Goal: Task Accomplishment & Management: Complete application form

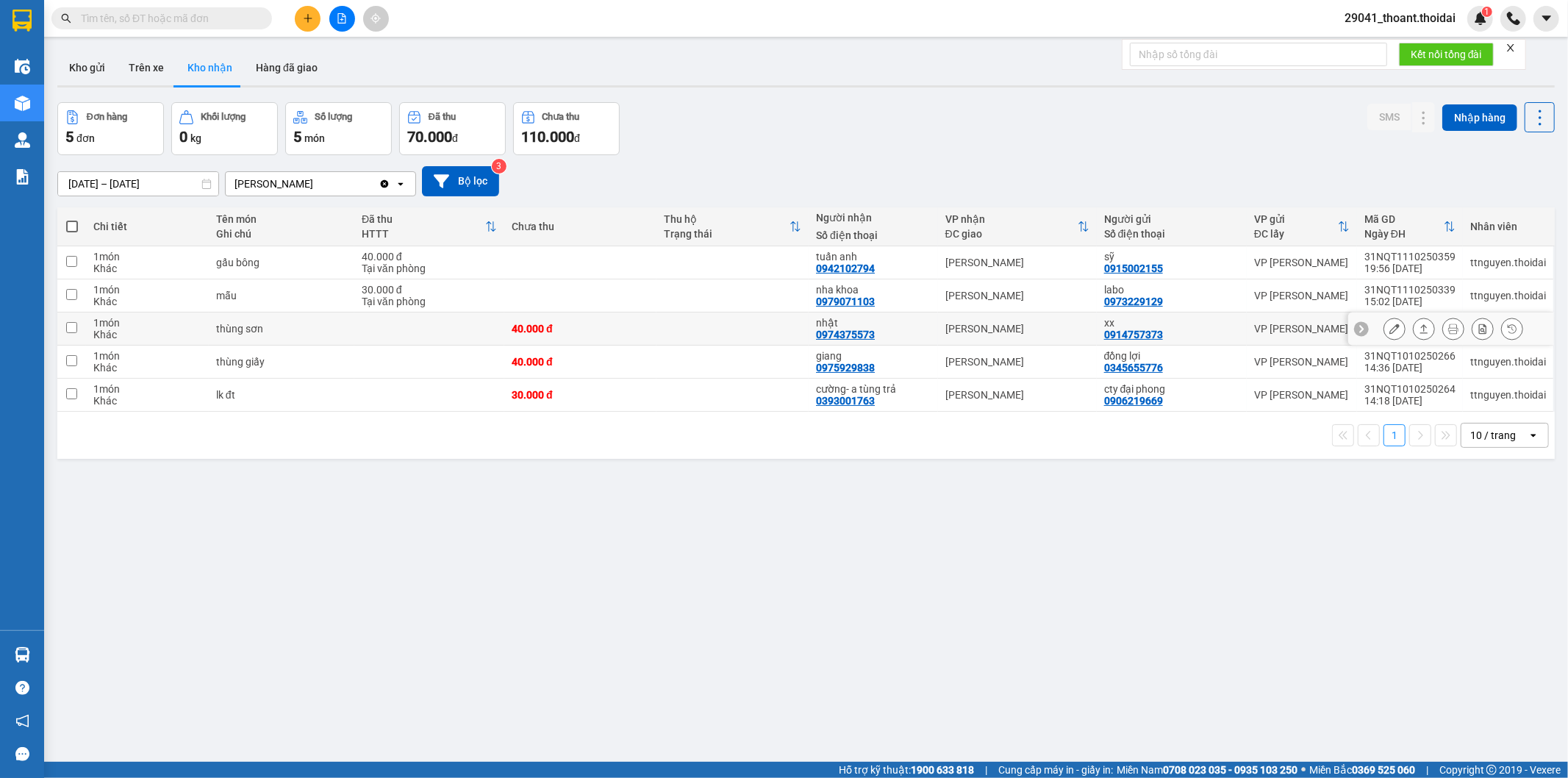
click at [342, 335] on div "thùng sơn" at bounding box center [282, 329] width 131 height 12
checkbox input "true"
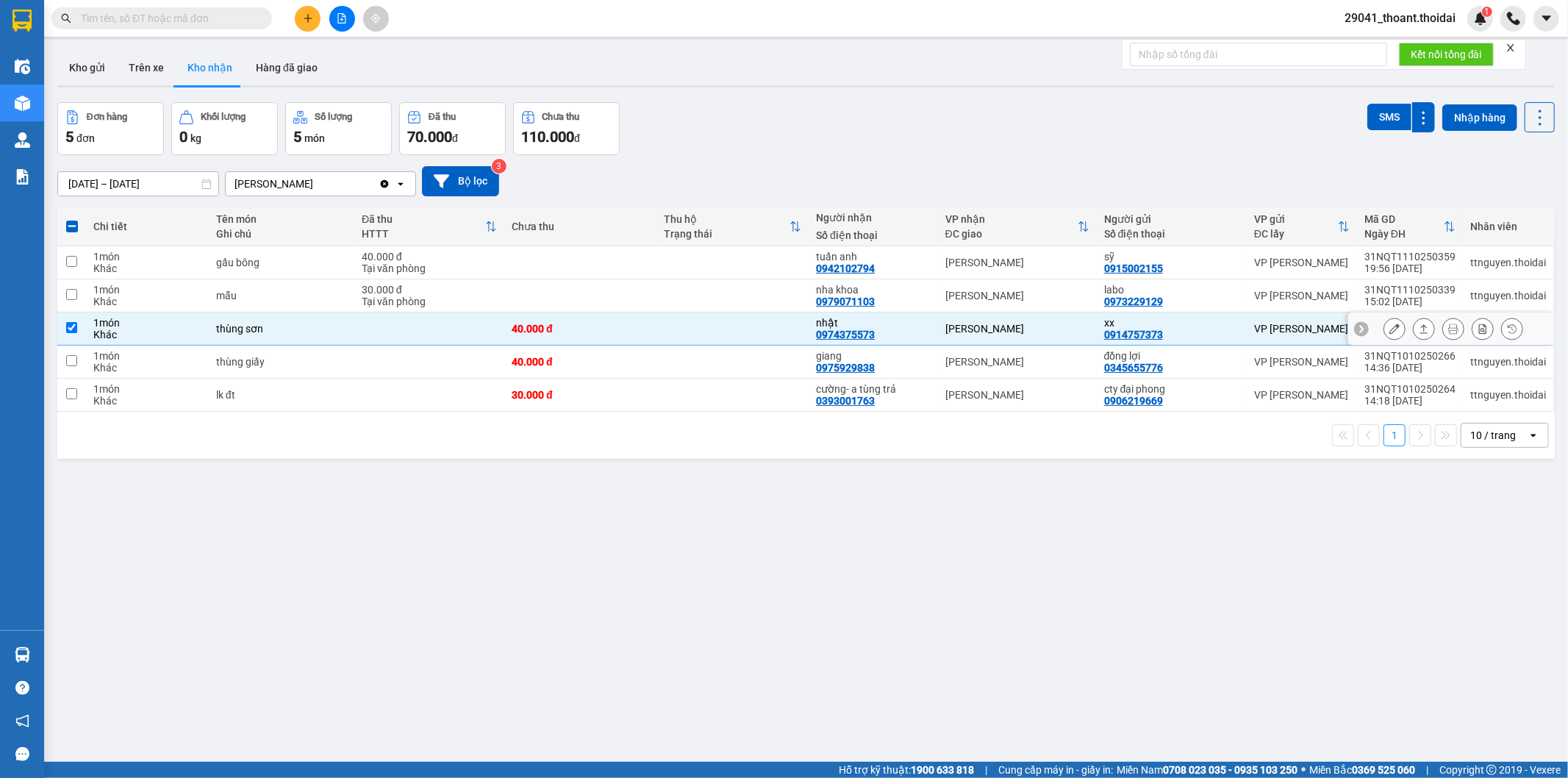
click at [1393, 332] on div at bounding box center [1395, 329] width 22 height 22
click at [1384, 335] on button at bounding box center [1395, 329] width 21 height 26
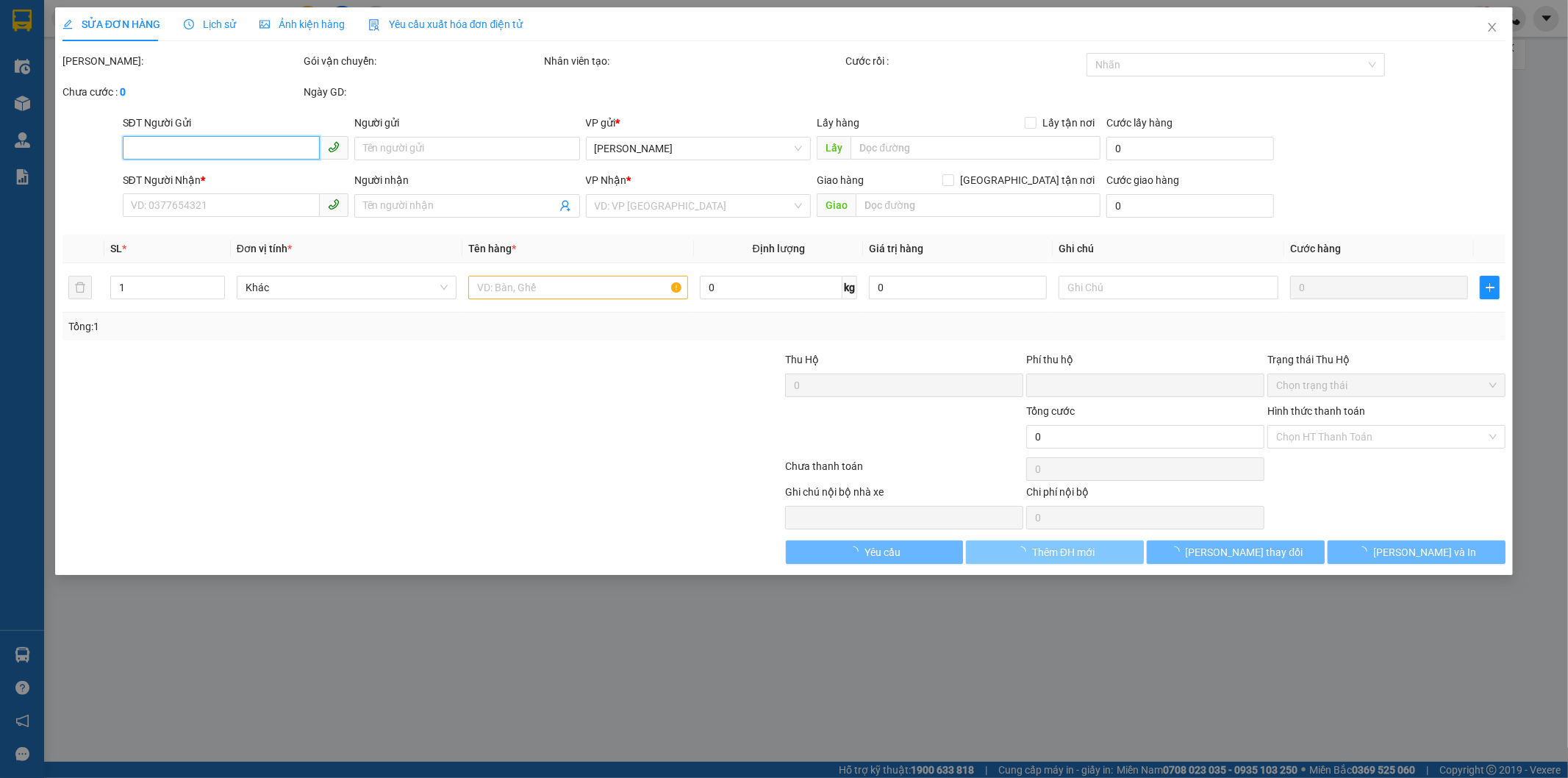
type input "0914757373"
type input "xx"
type input "0974375573"
type input "nhật"
type input "0"
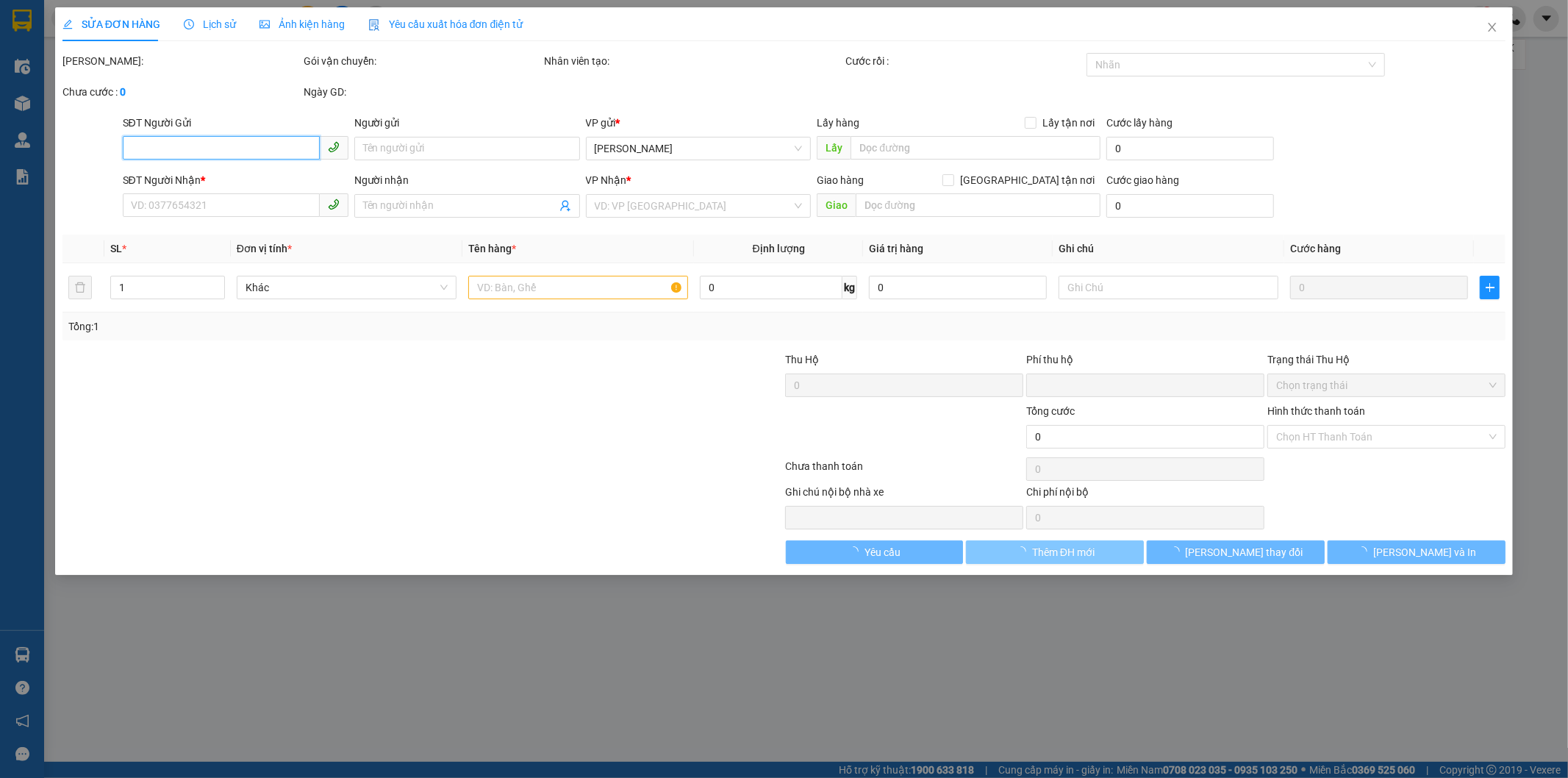
type input "40.000"
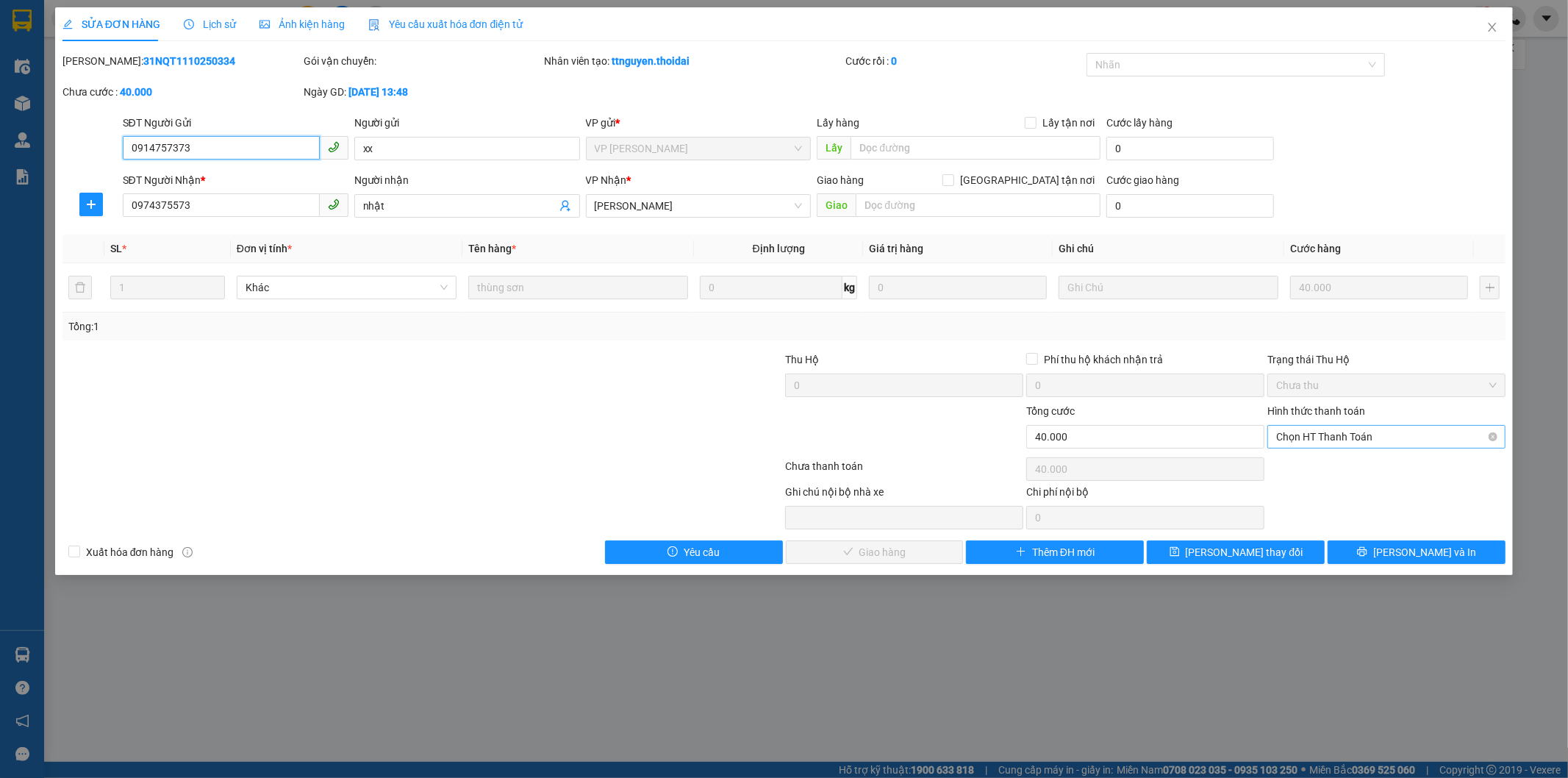
click at [1309, 440] on span "Chọn HT Thanh Toán" at bounding box center [1387, 437] width 221 height 22
click at [1303, 474] on div "Tại văn phòng" at bounding box center [1387, 466] width 221 height 16
type input "0"
click at [920, 558] on span "[PERSON_NAME] và Giao hàng" at bounding box center [885, 553] width 141 height 16
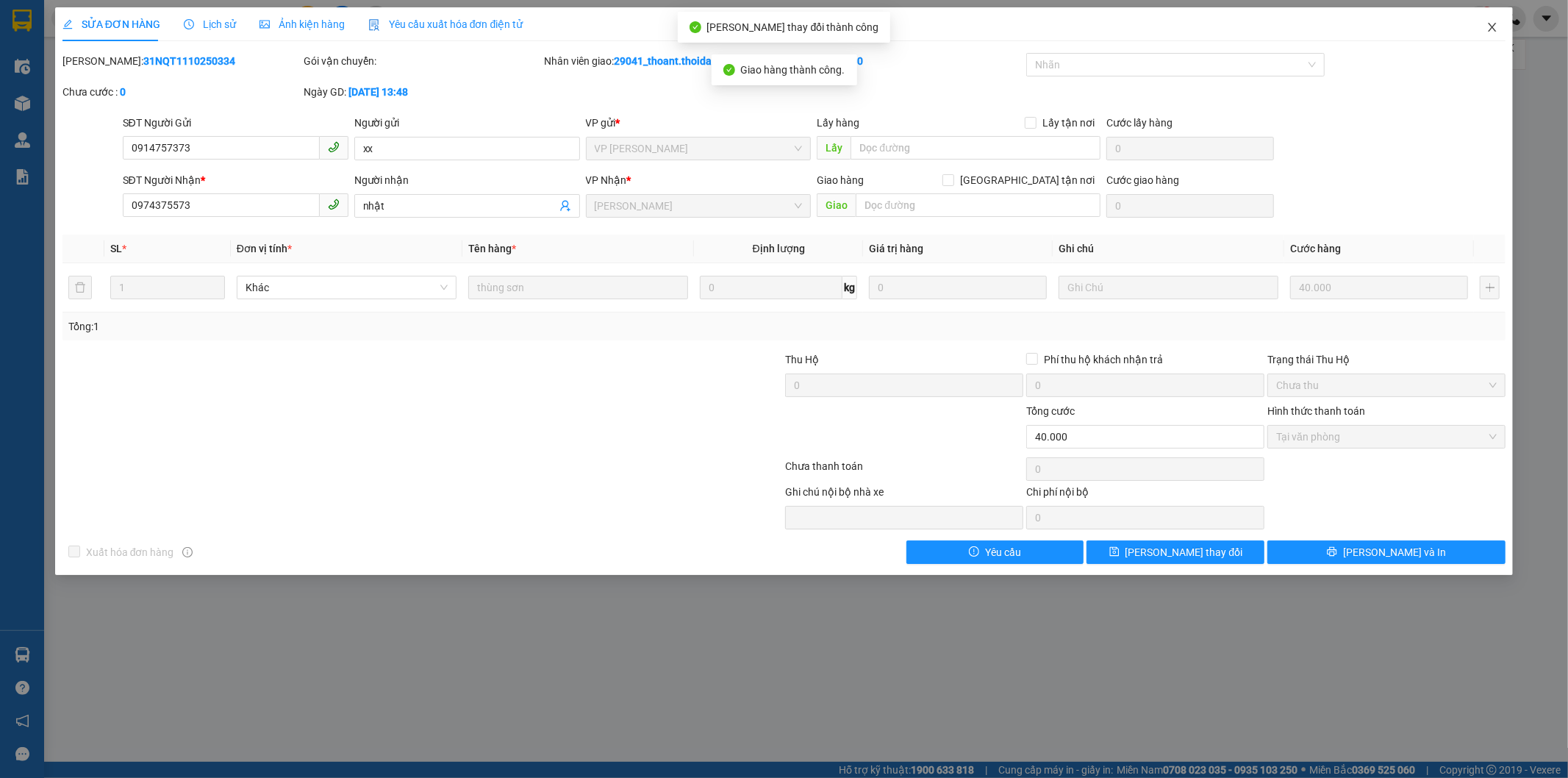
click at [1494, 28] on icon "close" at bounding box center [1493, 28] width 12 height 12
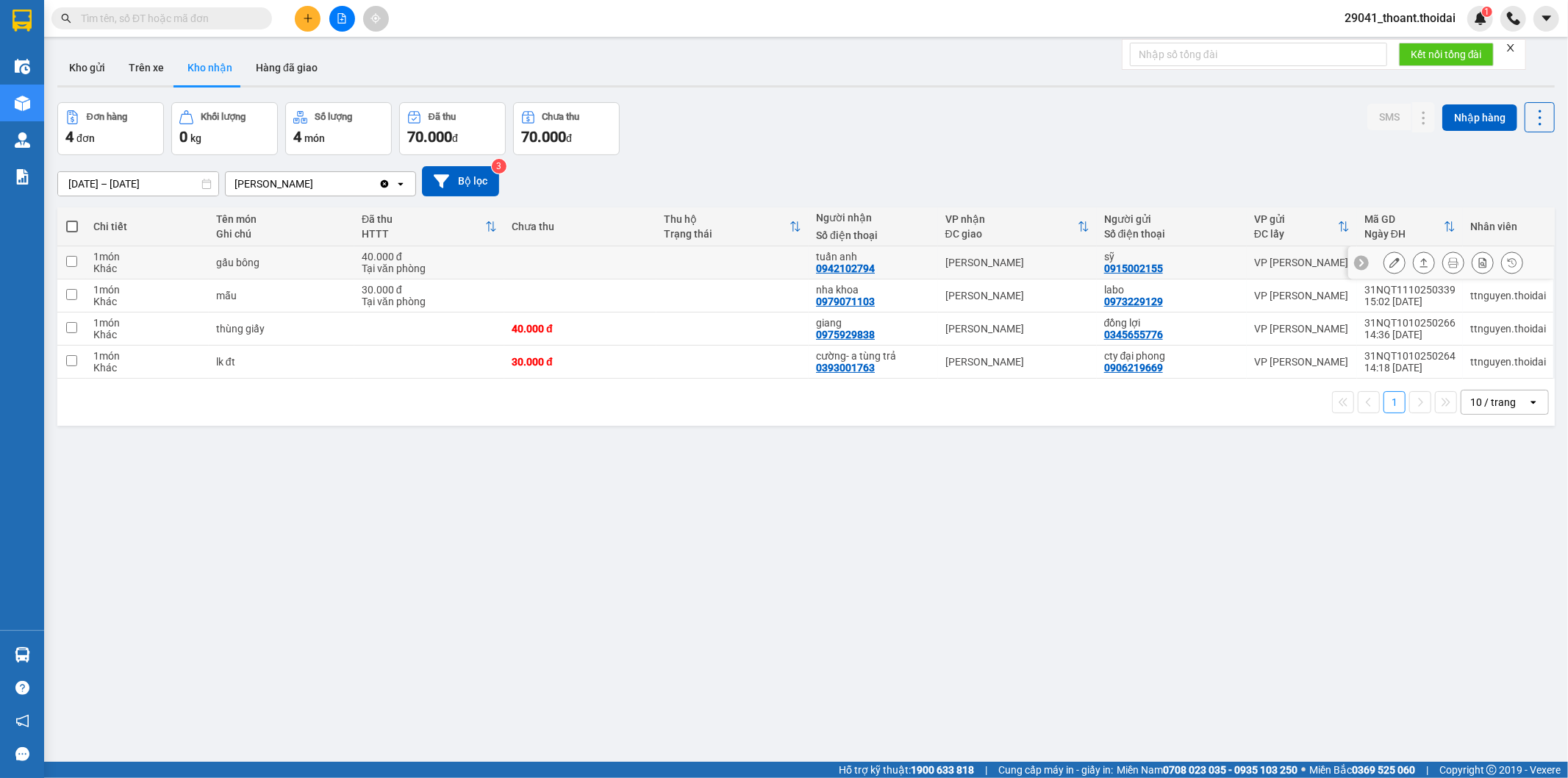
click at [524, 263] on td at bounding box center [580, 263] width 152 height 33
checkbox input "true"
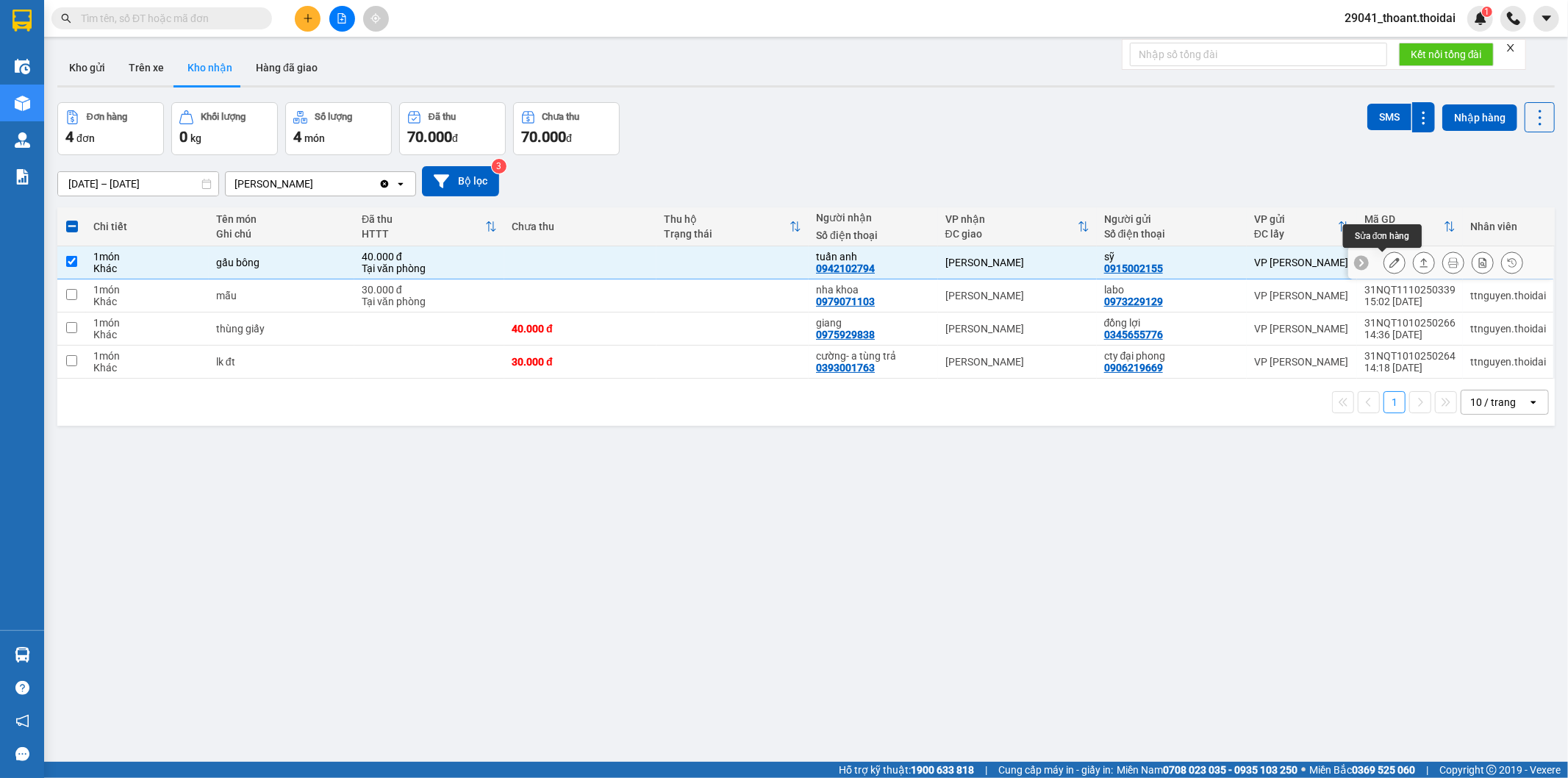
click at [1390, 266] on icon at bounding box center [1395, 263] width 10 height 10
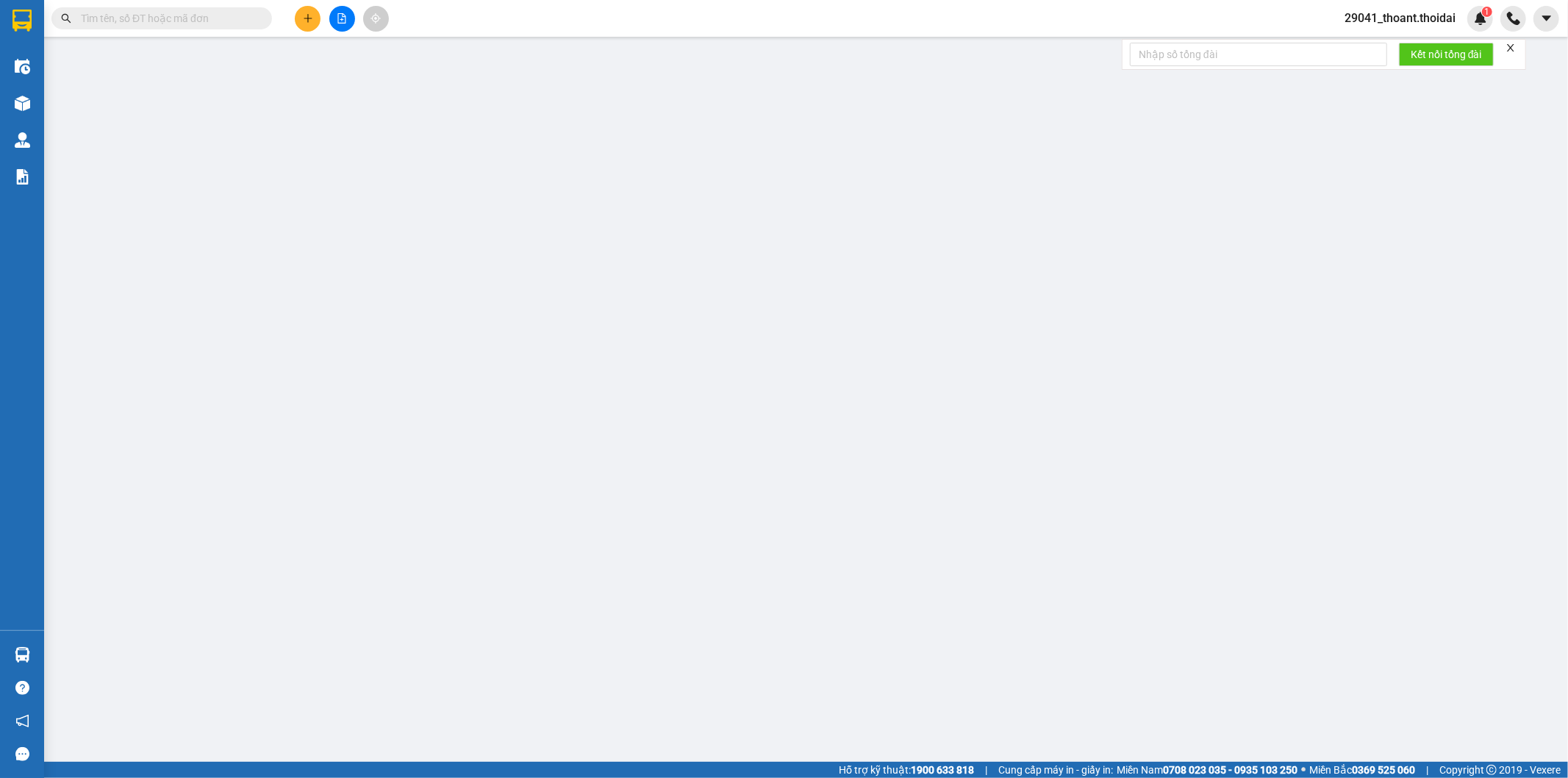
type input "0915002155"
type input "sỹ"
type input "0942102794"
type input "tuấn anh"
type input "0"
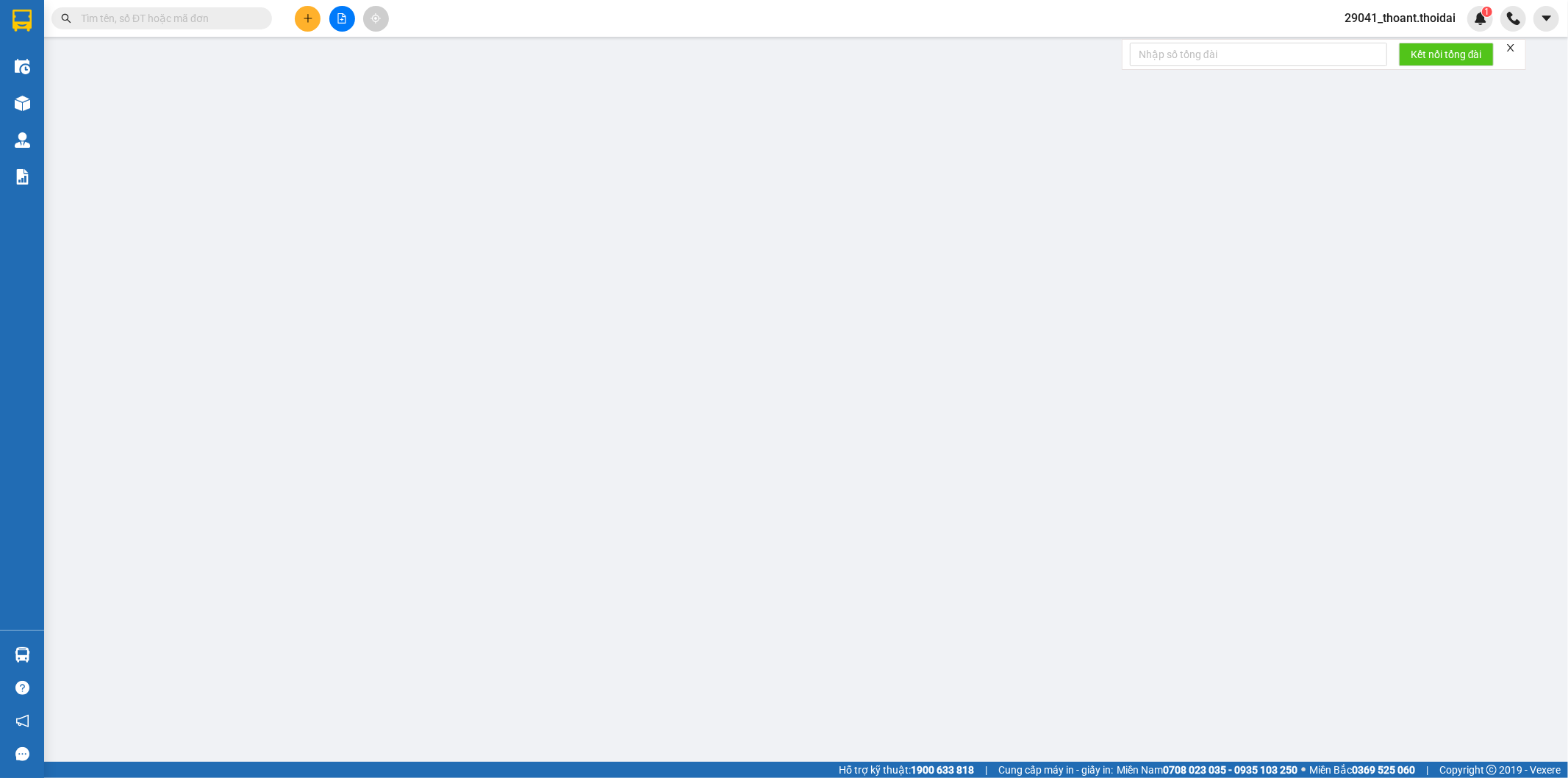
type input "40.000"
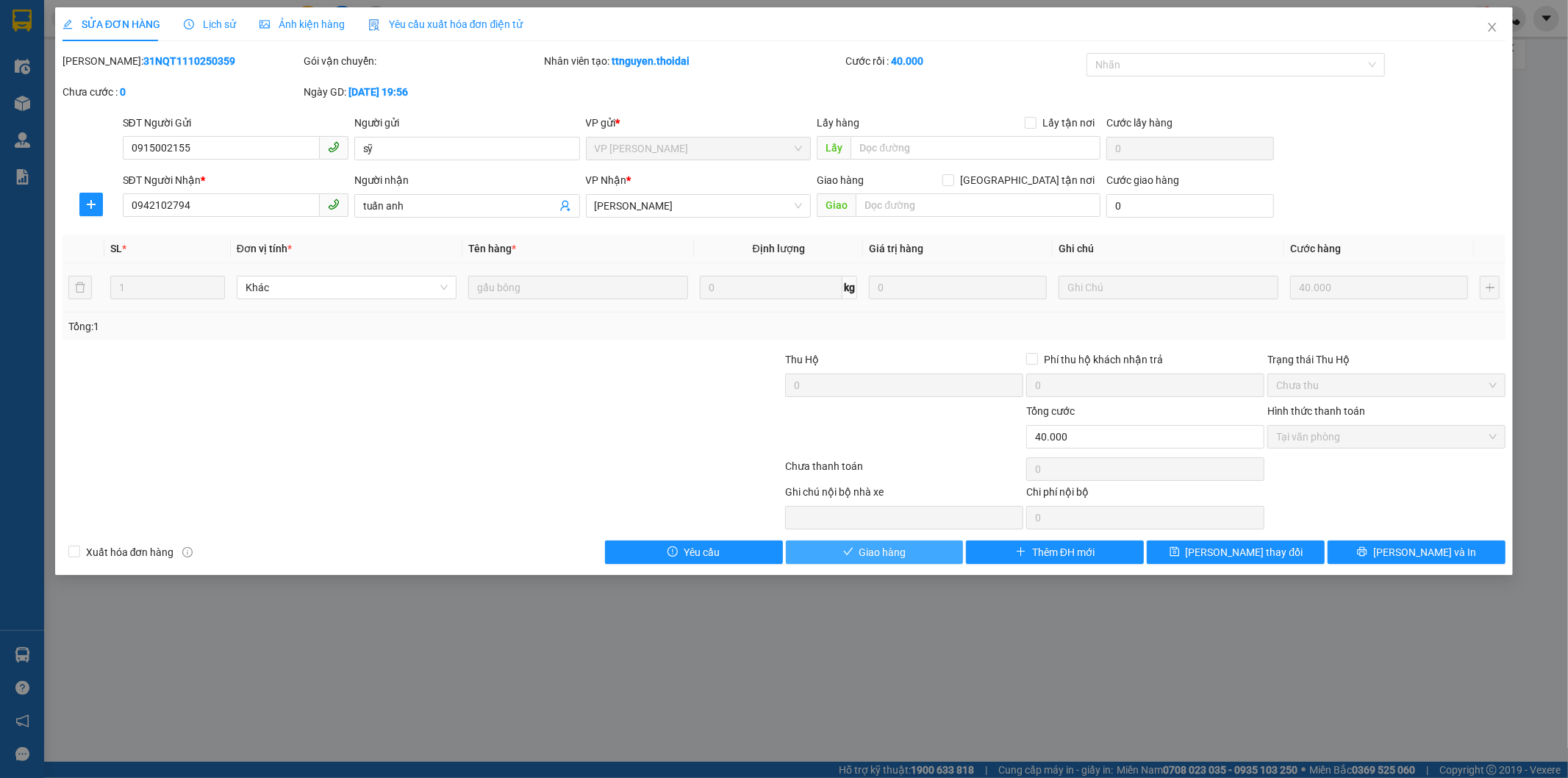
click at [887, 550] on span "Giao hàng" at bounding box center [883, 553] width 47 height 16
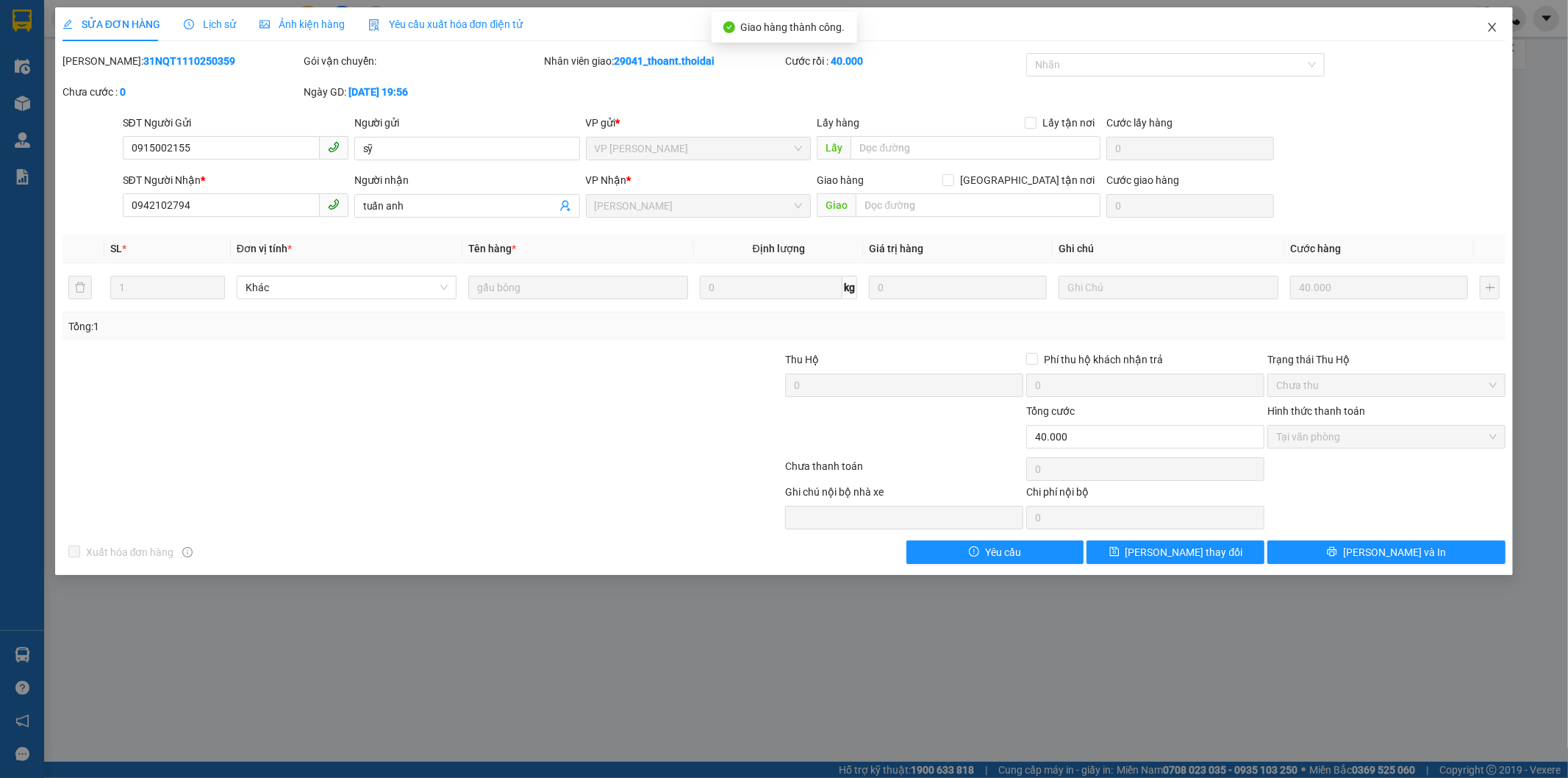
click at [1486, 32] on span "Close" at bounding box center [1492, 28] width 41 height 41
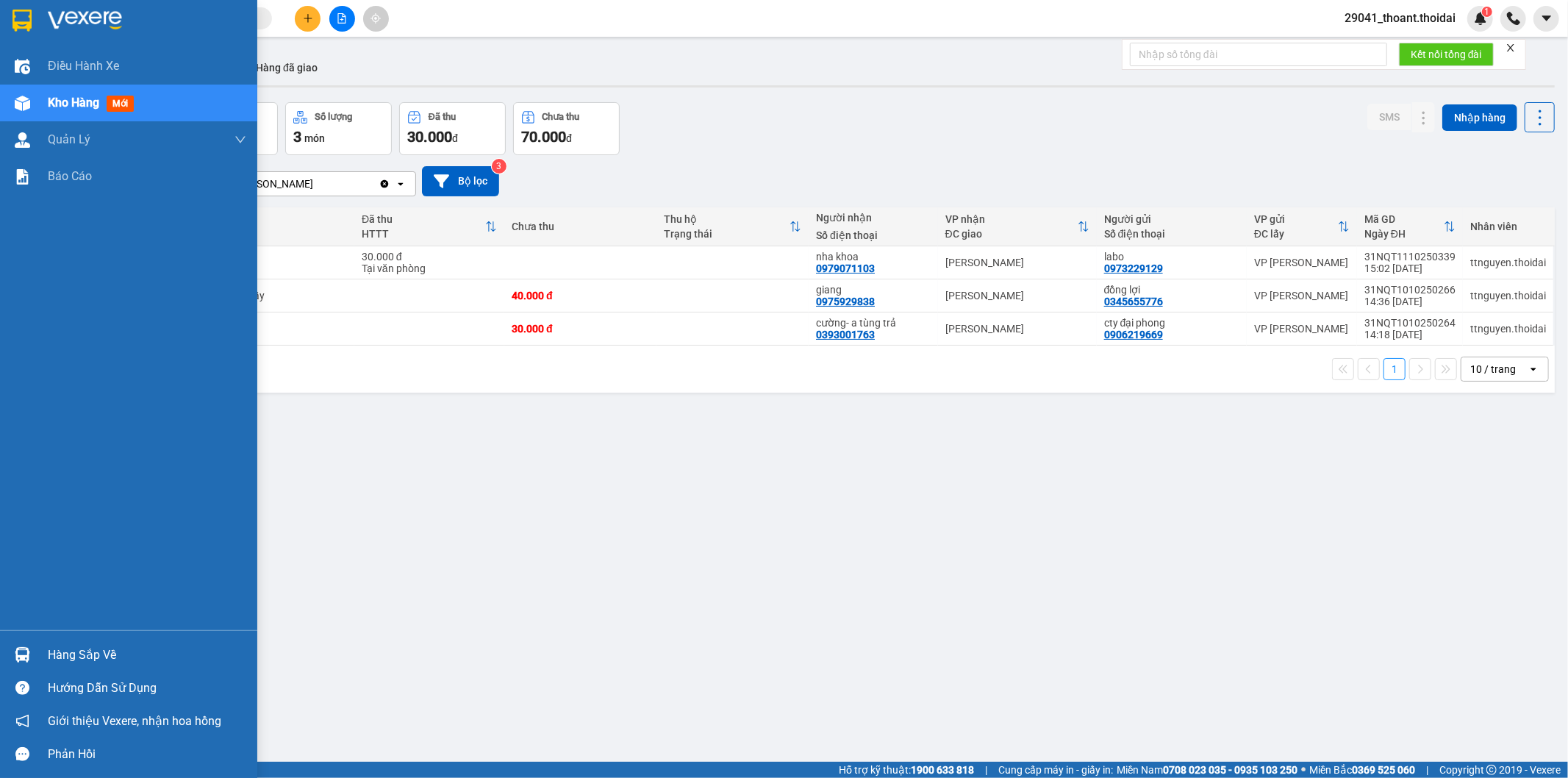
click at [181, 652] on div "Hàng sắp về" at bounding box center [146, 655] width 199 height 22
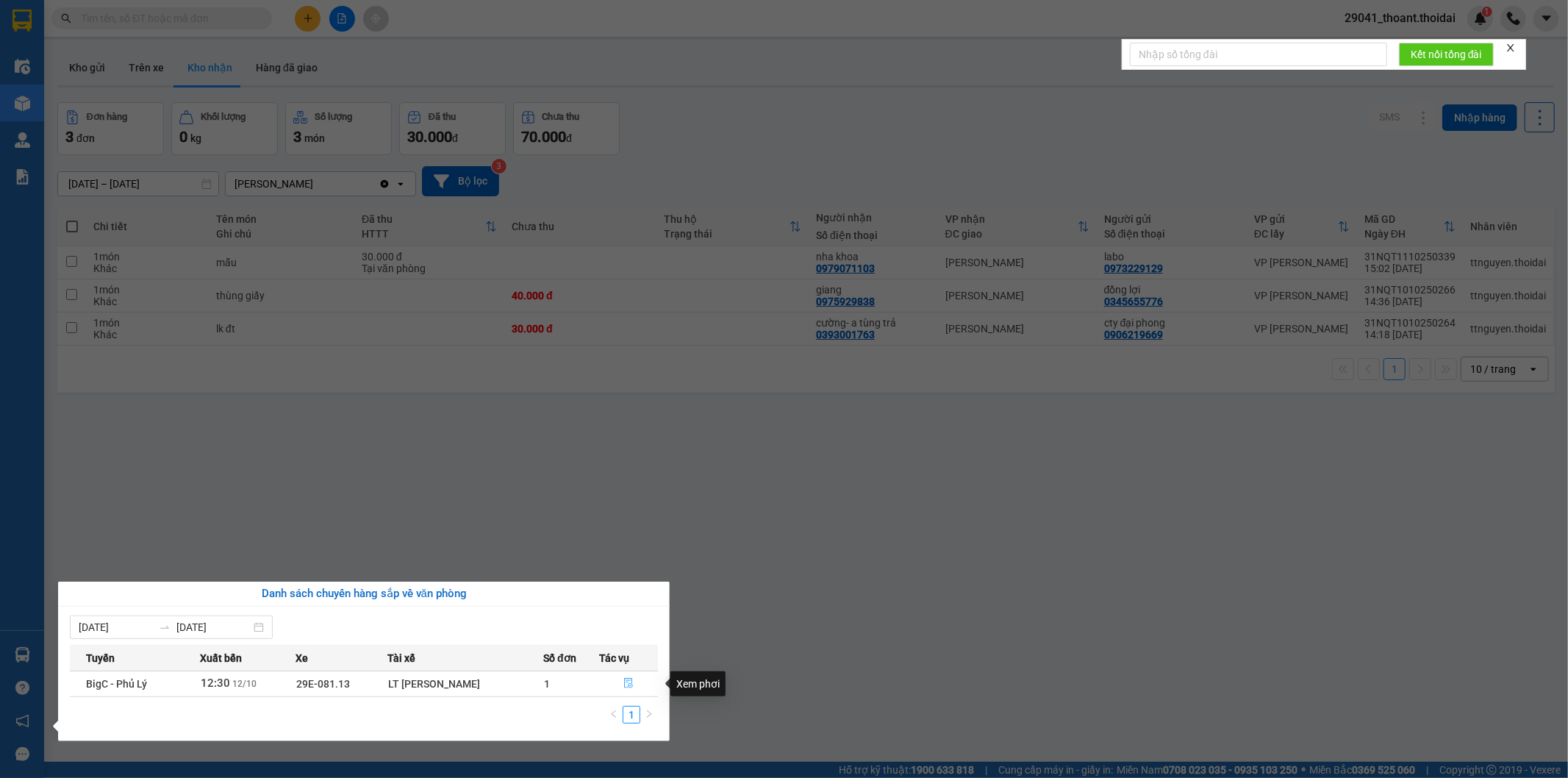
click at [633, 688] on icon "file-done" at bounding box center [629, 684] width 10 height 10
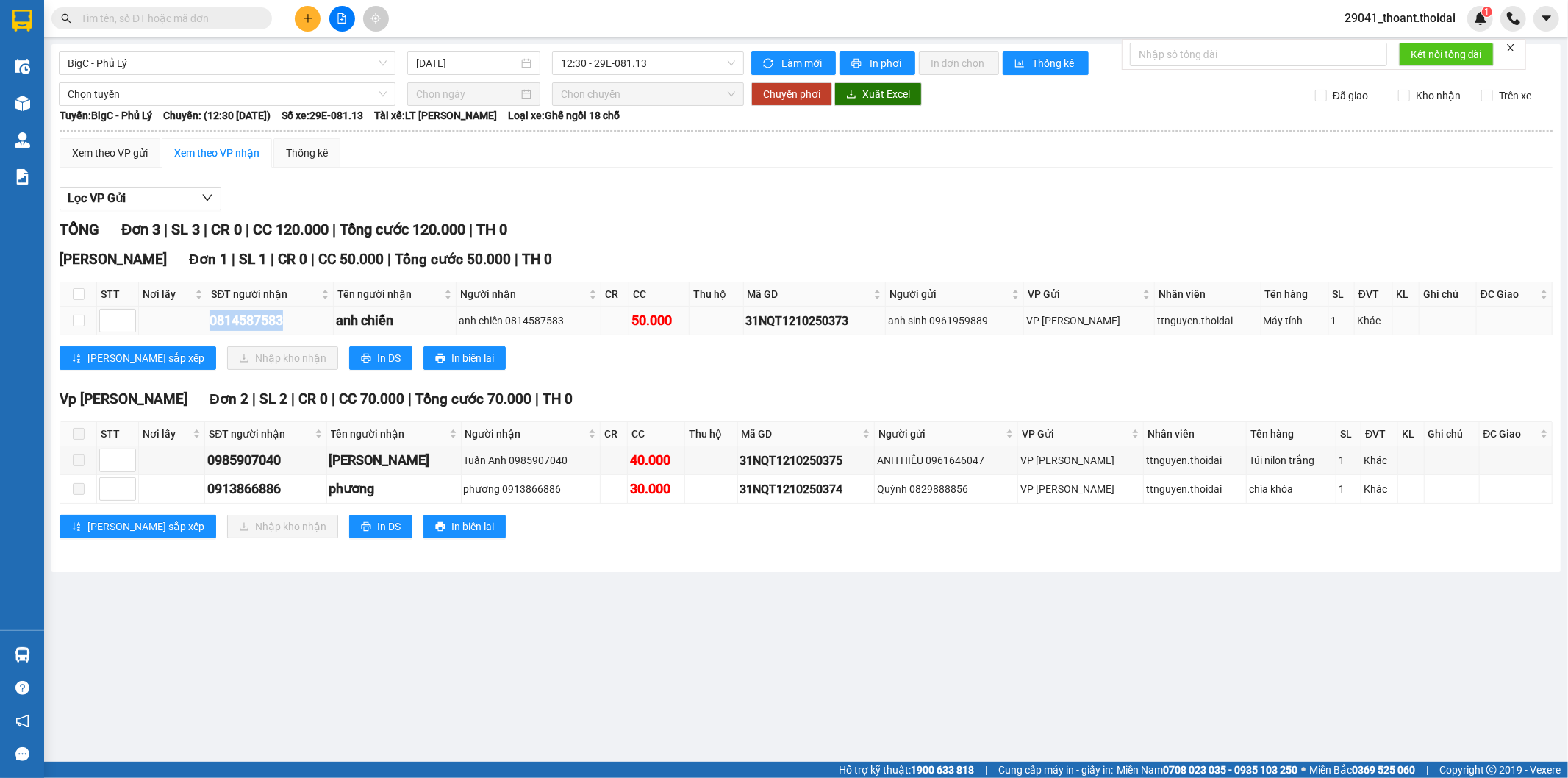
drag, startPoint x: 184, startPoint y: 317, endPoint x: 297, endPoint y: 324, distance: 113.2
click at [297, 324] on tr "0814587583 anh chiến anh chiến 0814587583 50.000 31NQT1210250373 anh sinh 09619…" at bounding box center [807, 321] width 1493 height 29
click at [77, 318] on input "checkbox" at bounding box center [79, 321] width 12 height 12
checkbox input "true"
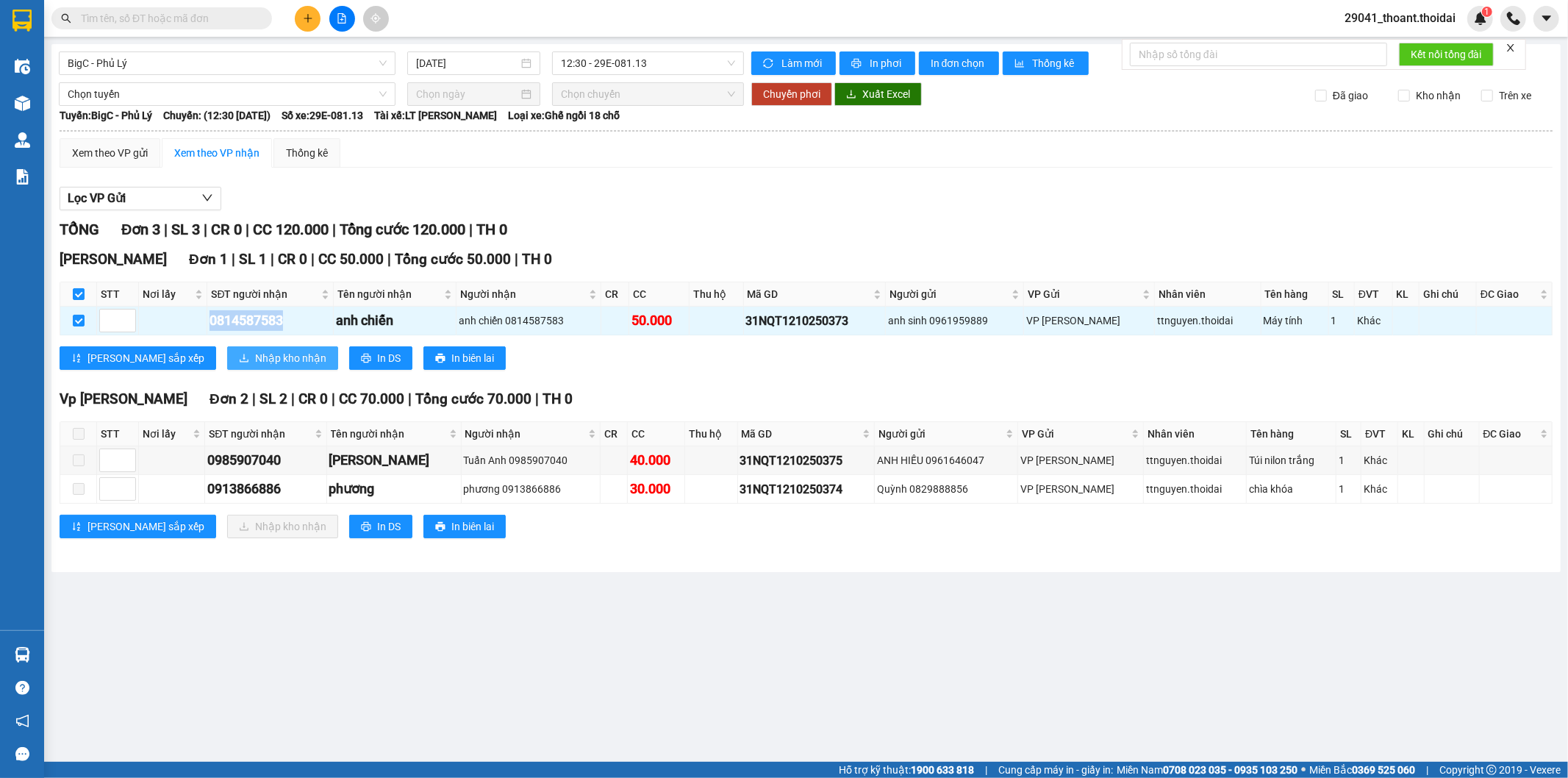
click at [255, 361] on span "Nhập kho nhận" at bounding box center [291, 359] width 71 height 16
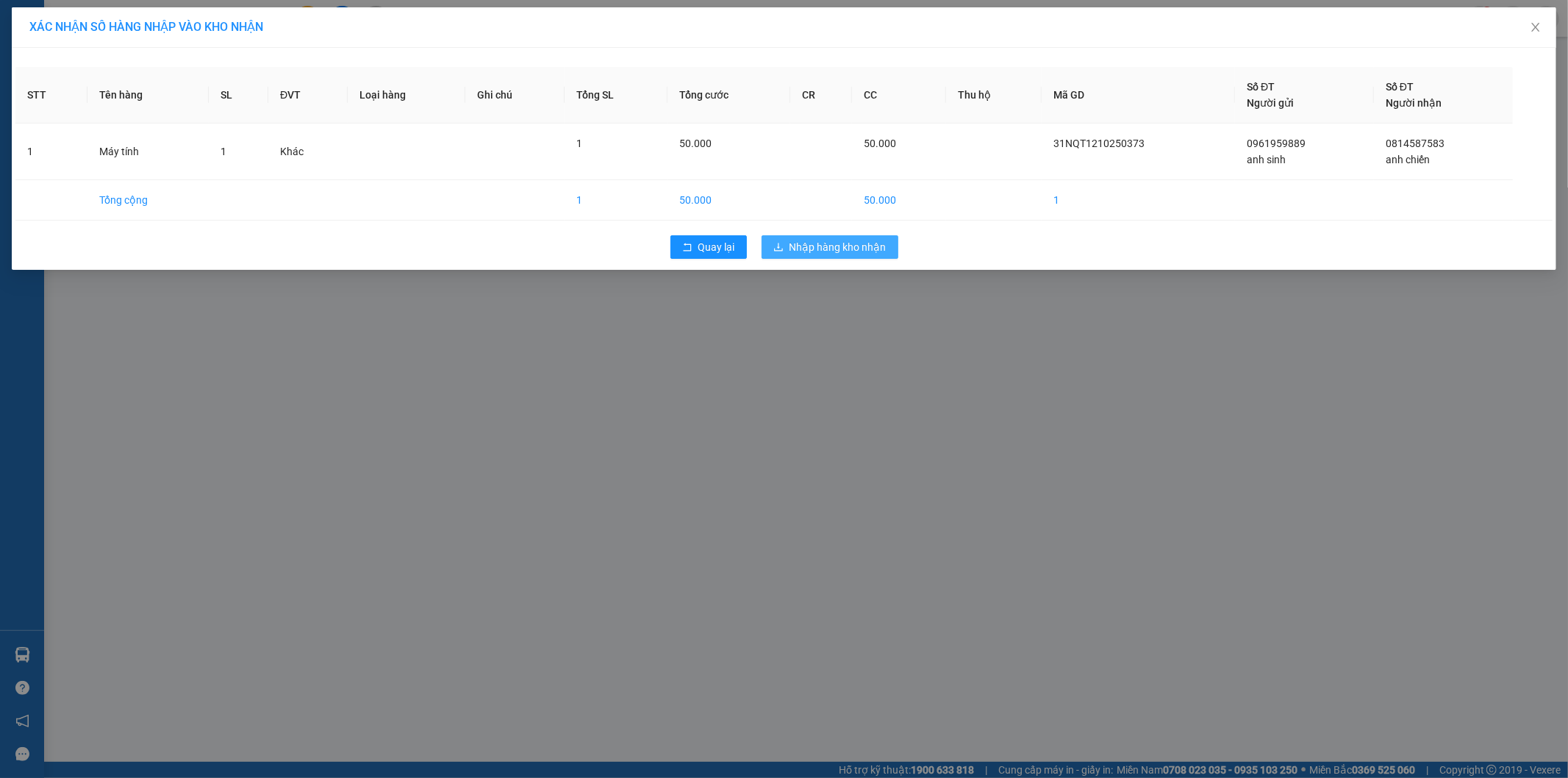
click at [822, 248] on span "Nhập hàng kho nhận" at bounding box center [838, 247] width 97 height 16
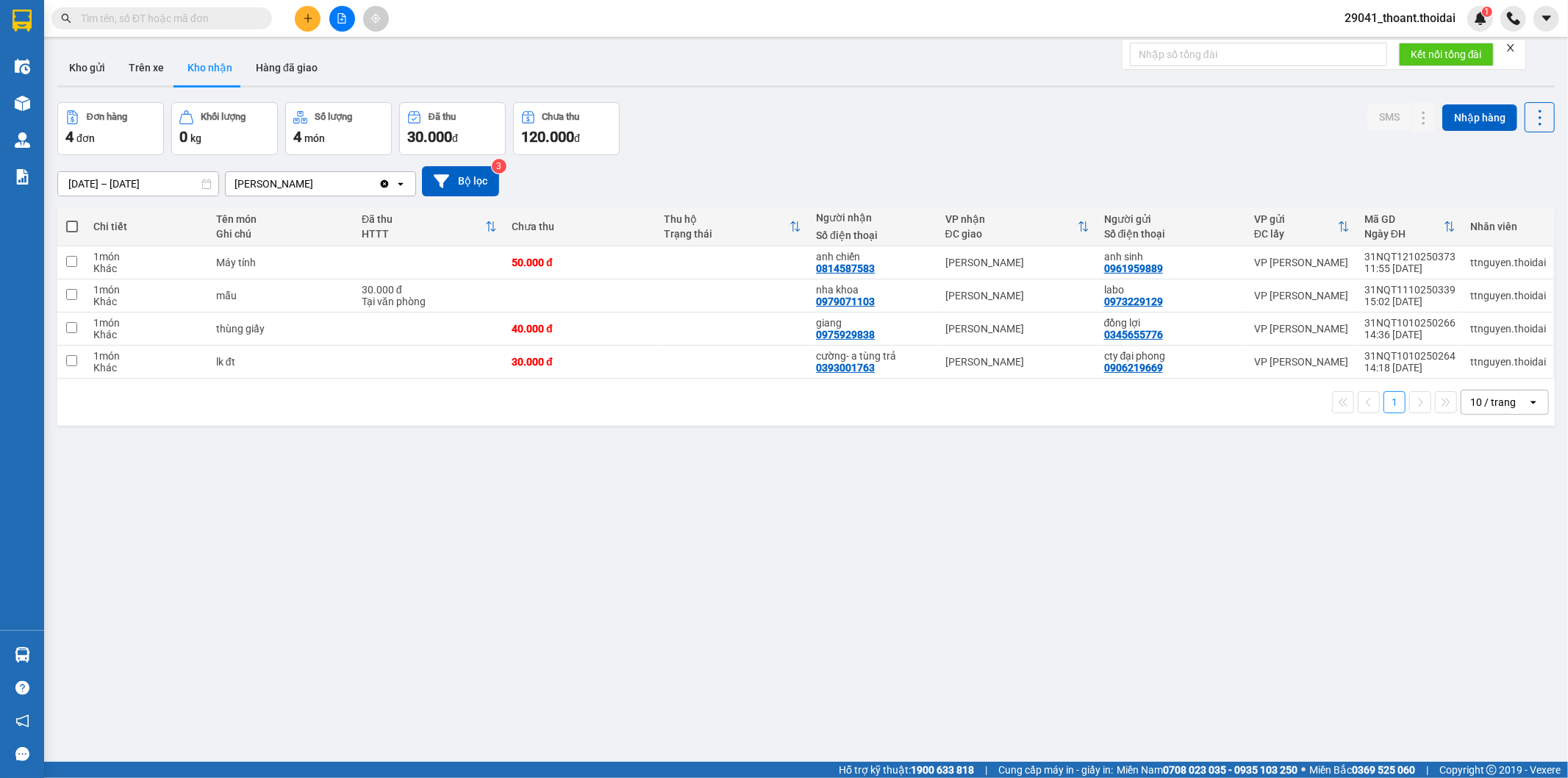
click at [174, 16] on input "text" at bounding box center [167, 19] width 173 height 16
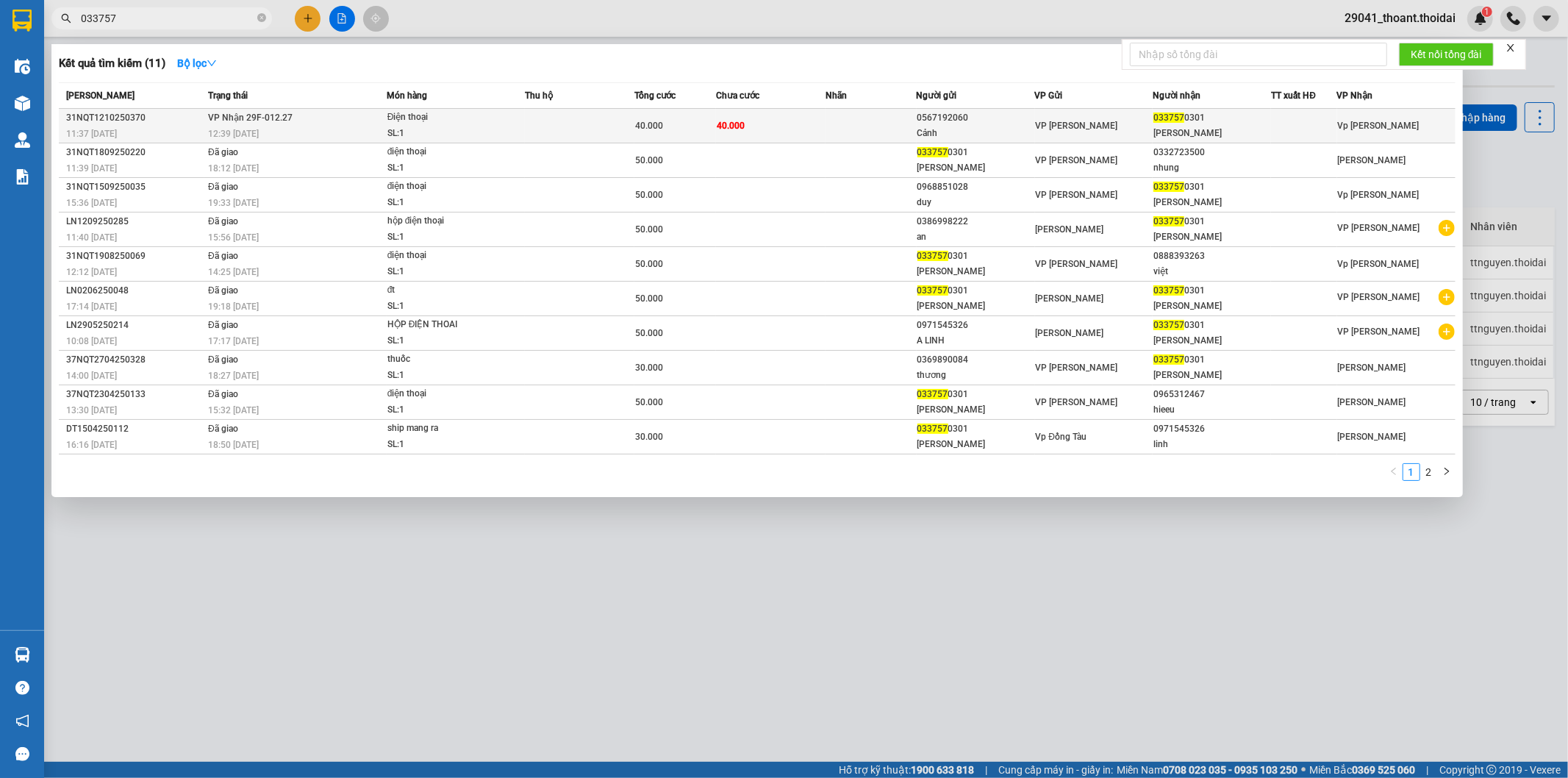
type input "033757"
click at [949, 129] on div "Cảnh" at bounding box center [975, 133] width 117 height 16
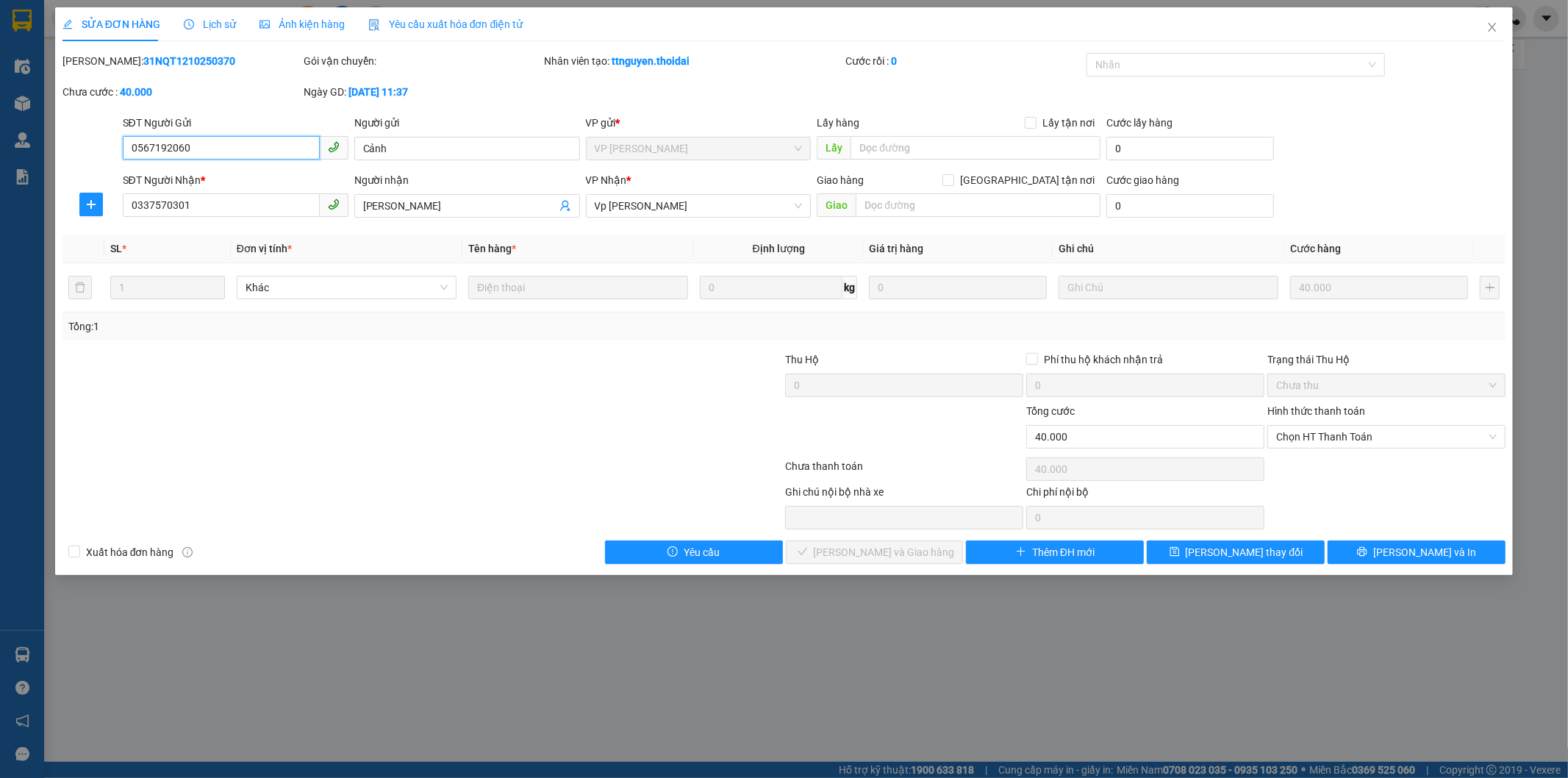
type input "0567192060"
type input "Cảnh"
type input "0337570301"
type input "[PERSON_NAME]"
type input "0"
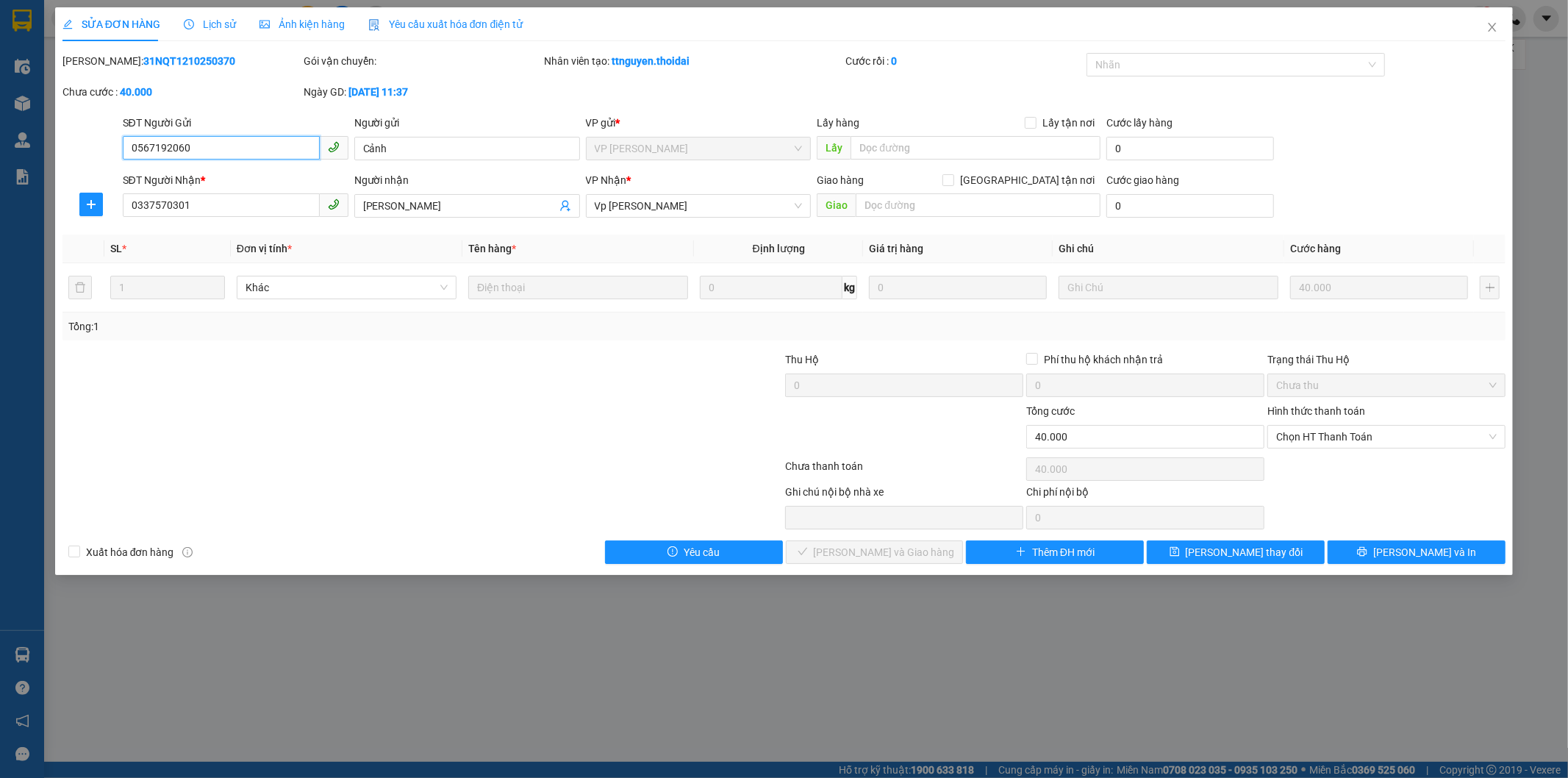
type input "40.000"
click at [225, 24] on span "Lịch sử" at bounding box center [210, 25] width 52 height 12
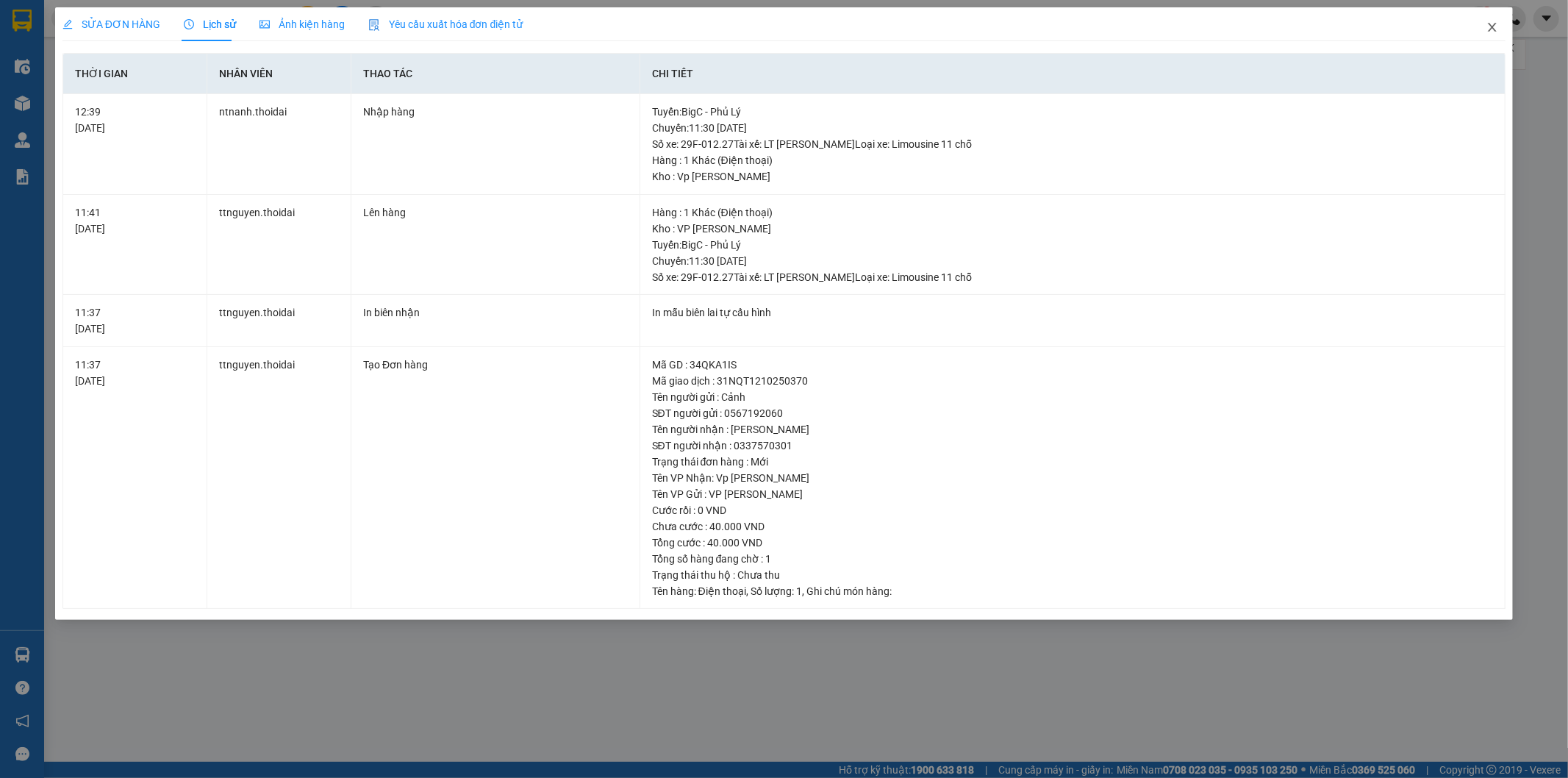
click at [1497, 28] on icon "close" at bounding box center [1493, 28] width 12 height 12
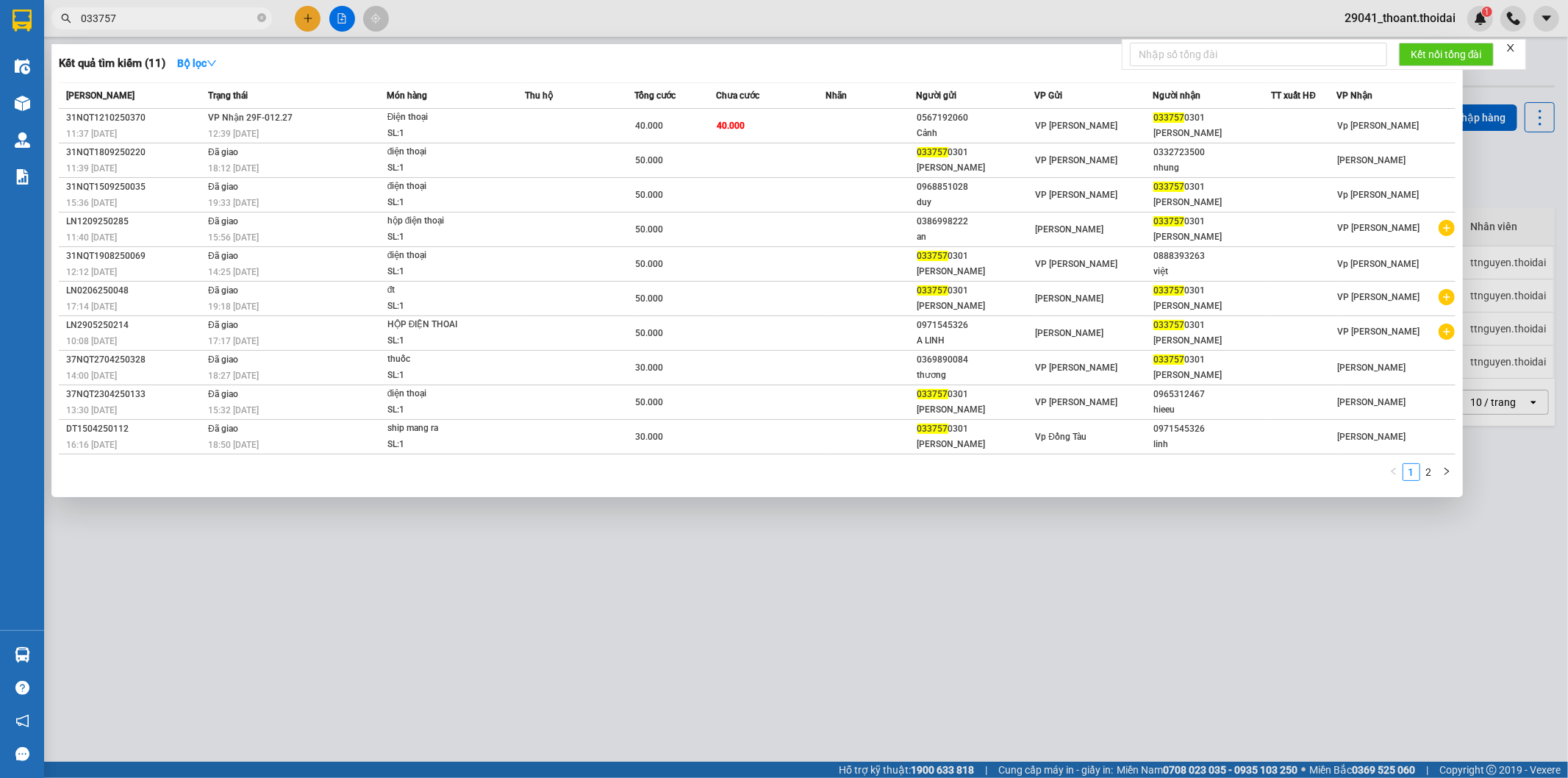
click at [145, 20] on input "033757" at bounding box center [167, 19] width 173 height 16
drag, startPoint x: 1152, startPoint y: 118, endPoint x: 1212, endPoint y: 118, distance: 60.0
click at [1212, 118] on td "033757 0301 [PERSON_NAME]" at bounding box center [1212, 126] width 118 height 34
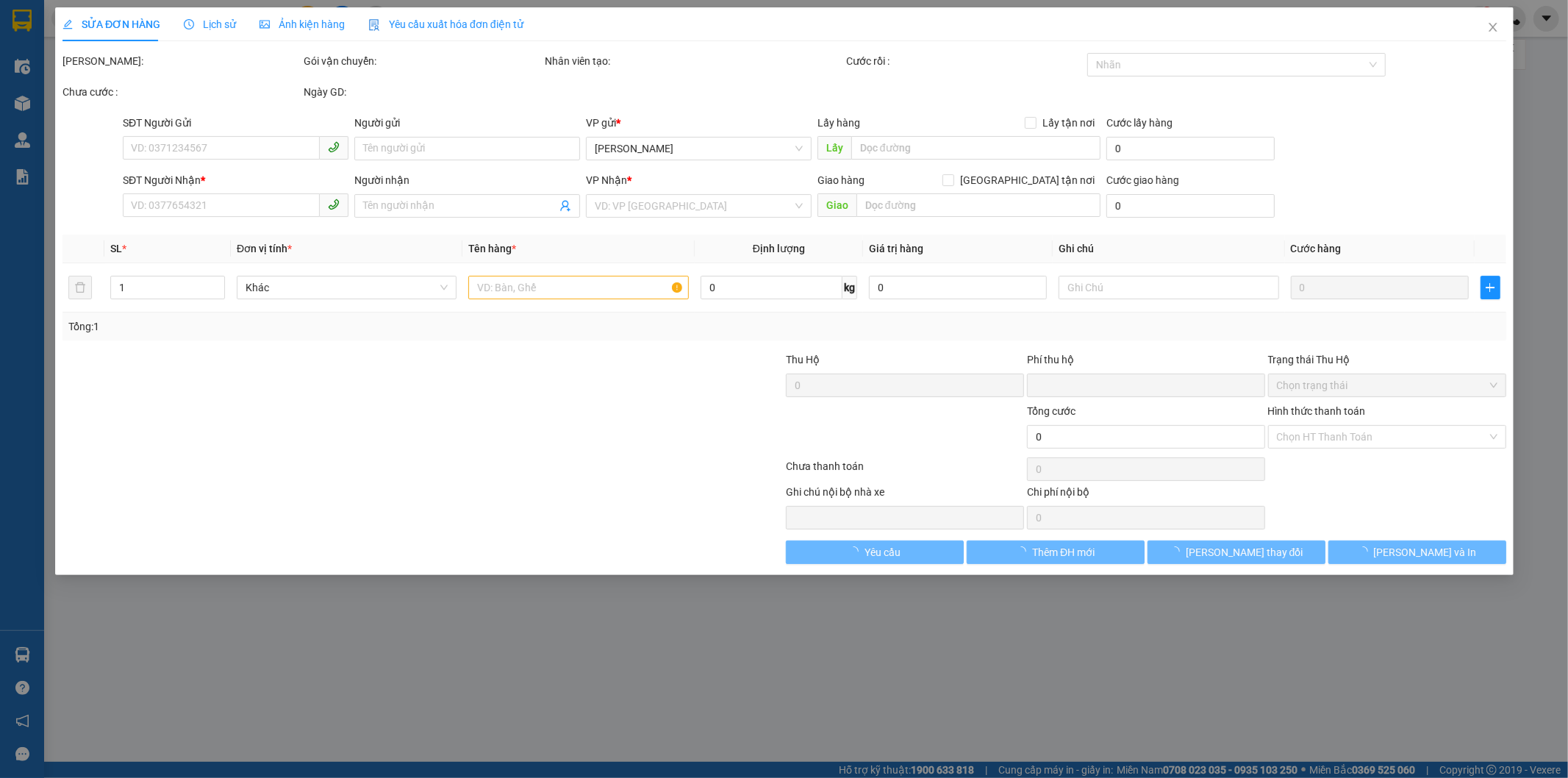
type input "0567192060"
type input "Cảnh"
type input "0337570301"
type input "[PERSON_NAME]"
type input "0"
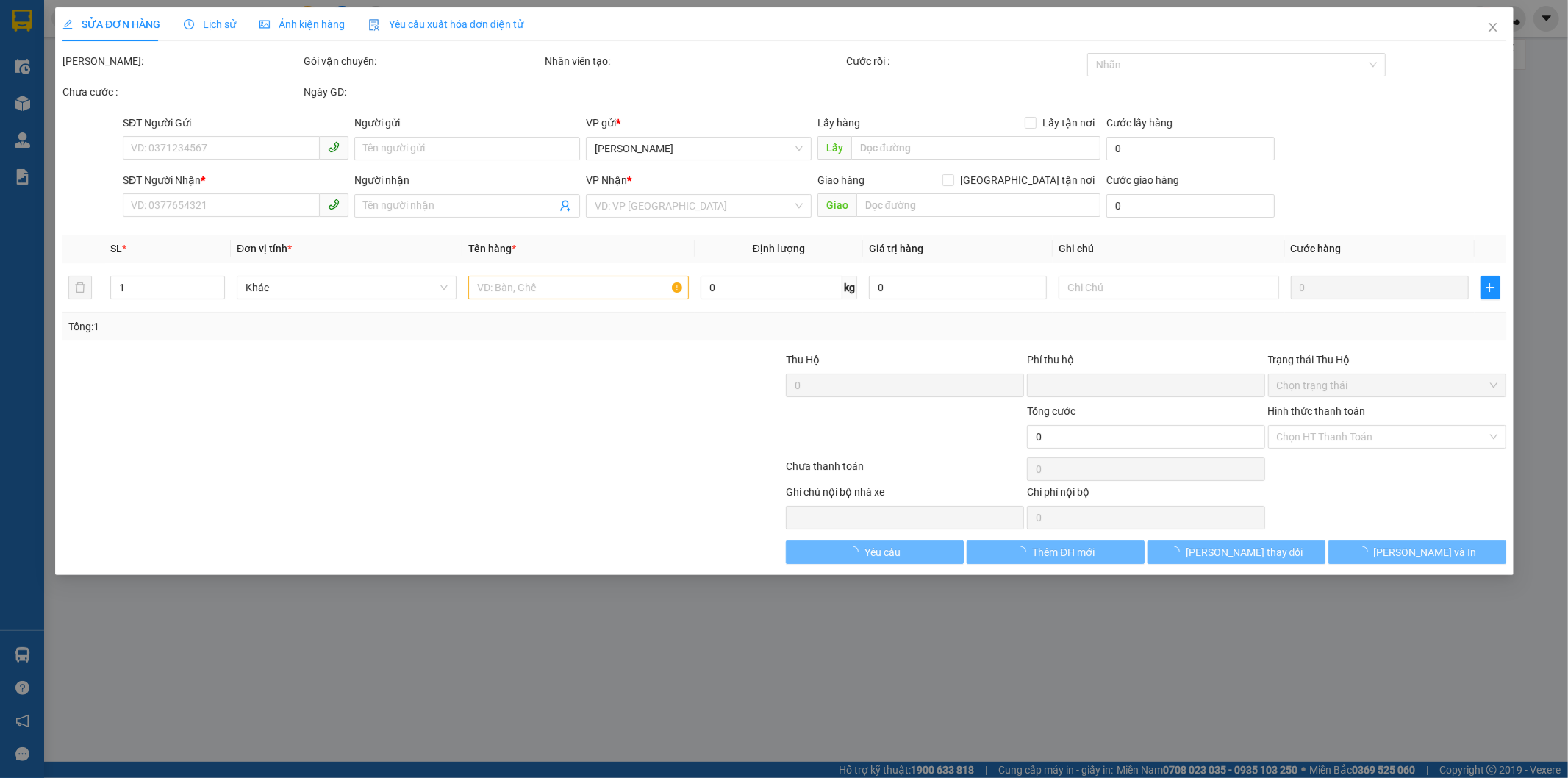
type input "40.000"
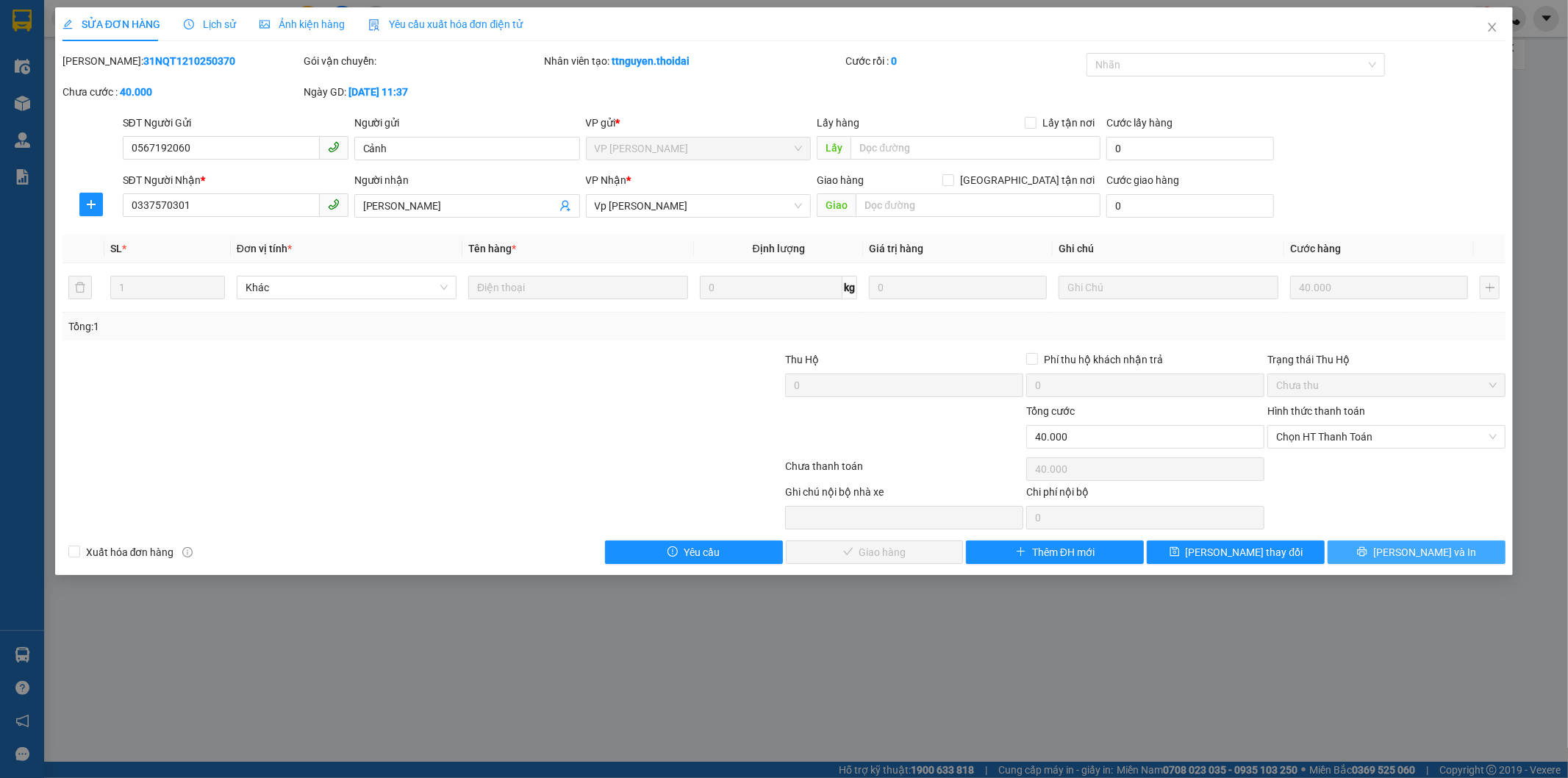
click at [1437, 550] on span "[PERSON_NAME] và In" at bounding box center [1425, 553] width 103 height 16
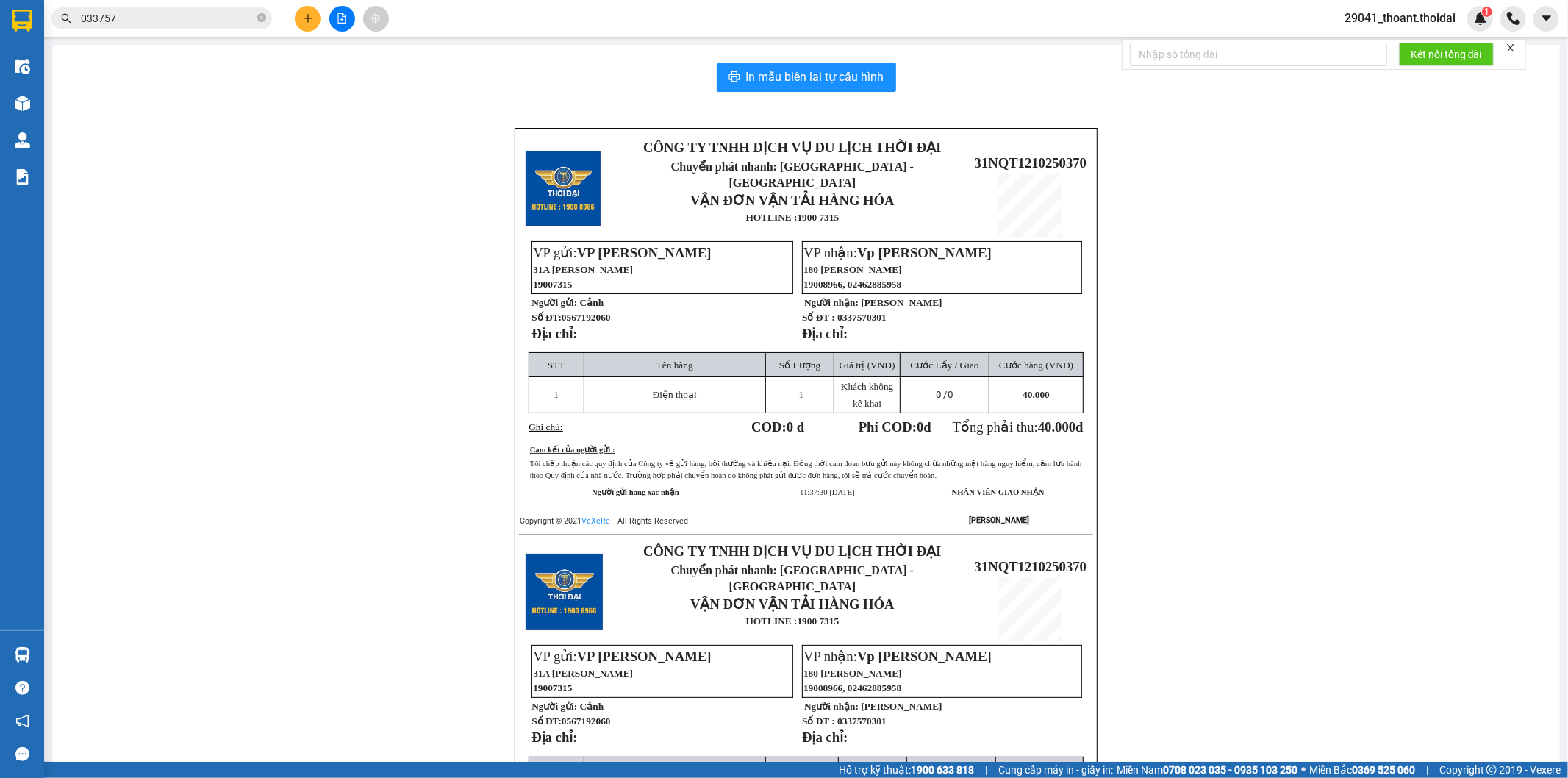
drag, startPoint x: 216, startPoint y: 13, endPoint x: 0, endPoint y: 20, distance: 216.1
click at [0, 20] on section "Kết quả tìm kiếm ( 11 ) Bộ lọc Mã ĐH Trạng thái Món hàng Thu hộ Tổng cước Chưa …" at bounding box center [784, 389] width 1568 height 778
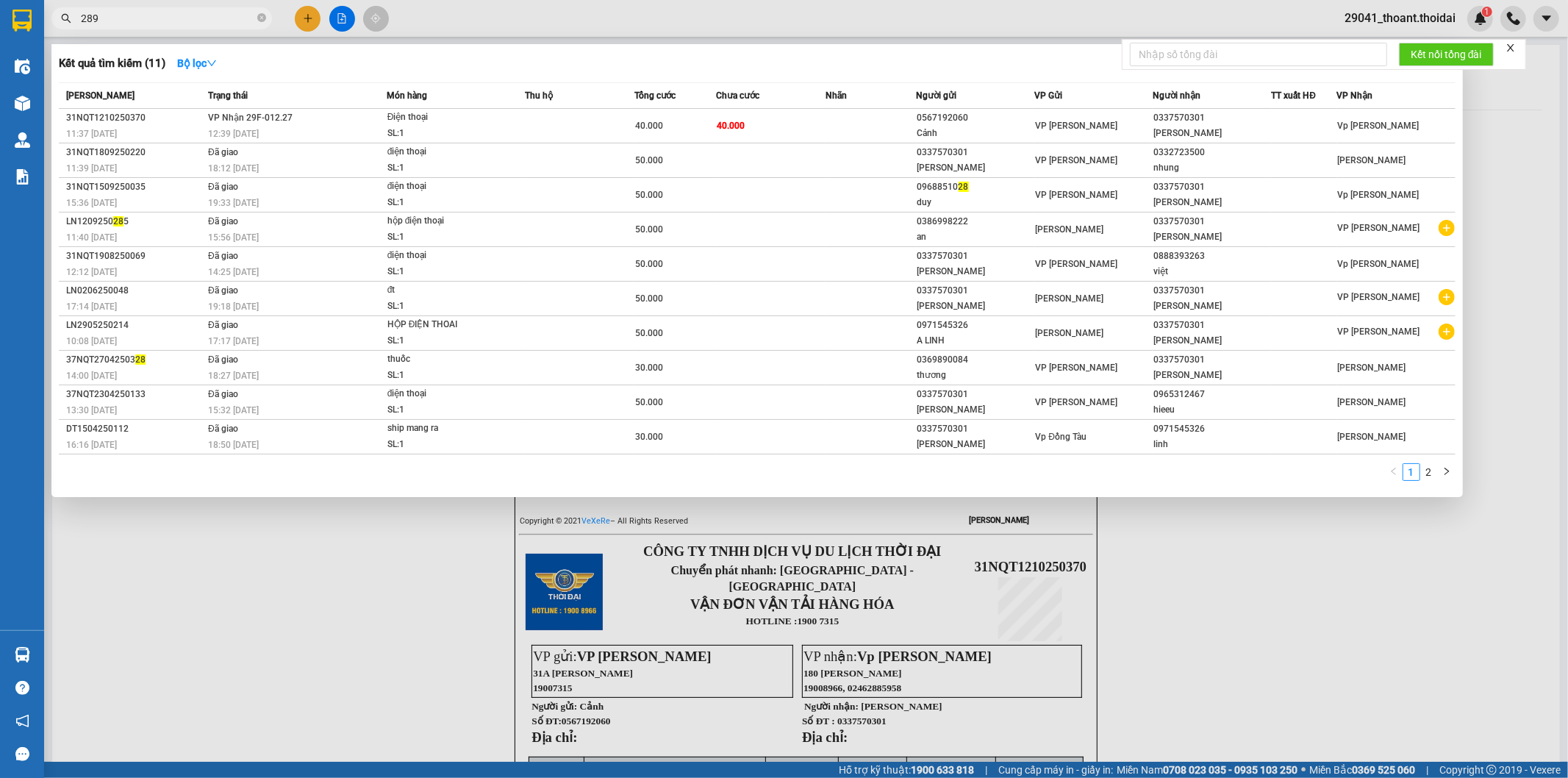
type input "2899"
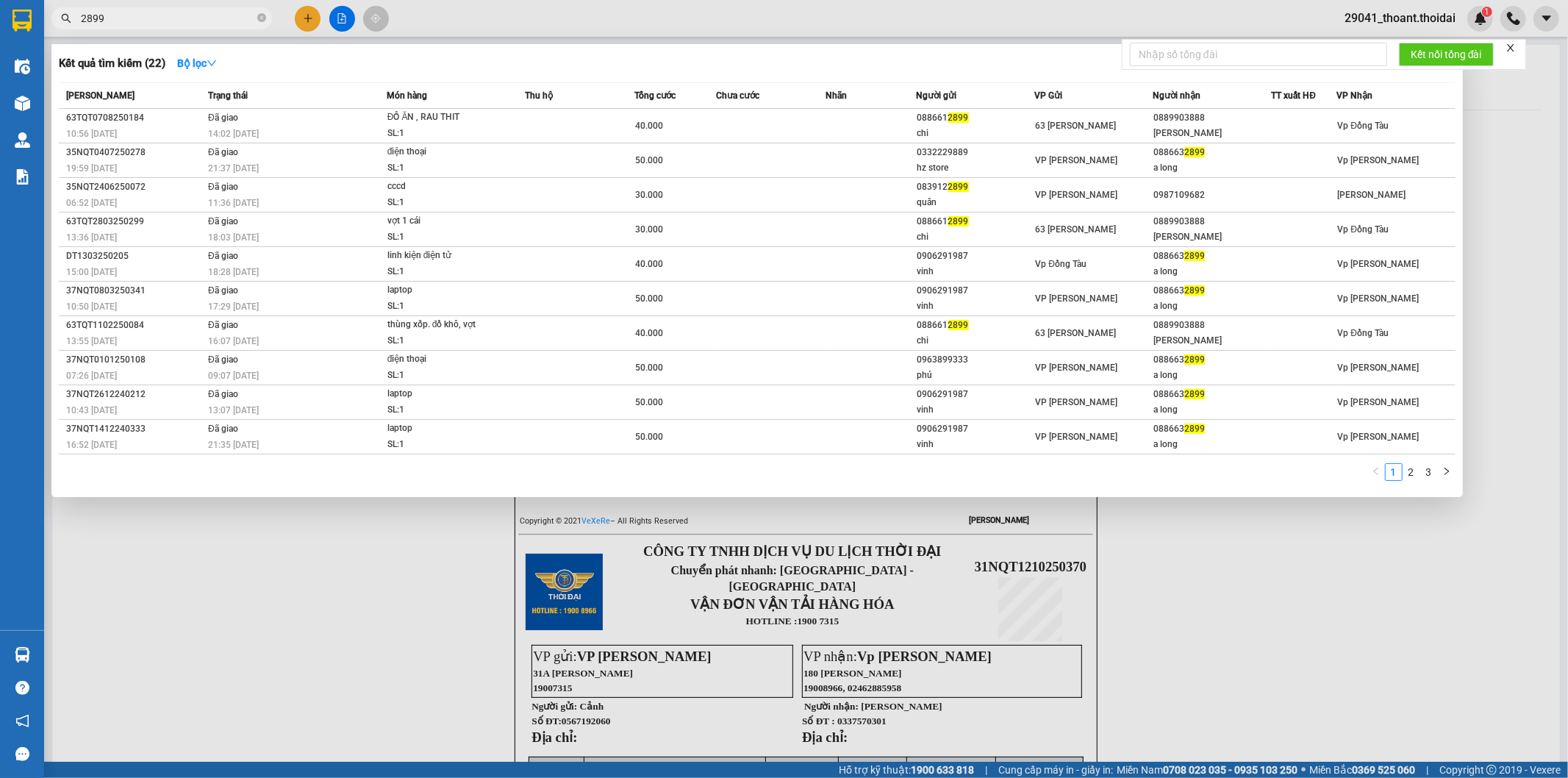
drag, startPoint x: 177, startPoint y: 18, endPoint x: 0, endPoint y: 7, distance: 177.3
click at [0, 25] on section "Kết quả tìm kiếm ( 22 ) Bộ lọc Mã ĐH Trạng thái Món hàng Thu hộ Tổng cước Chưa …" at bounding box center [784, 389] width 1568 height 778
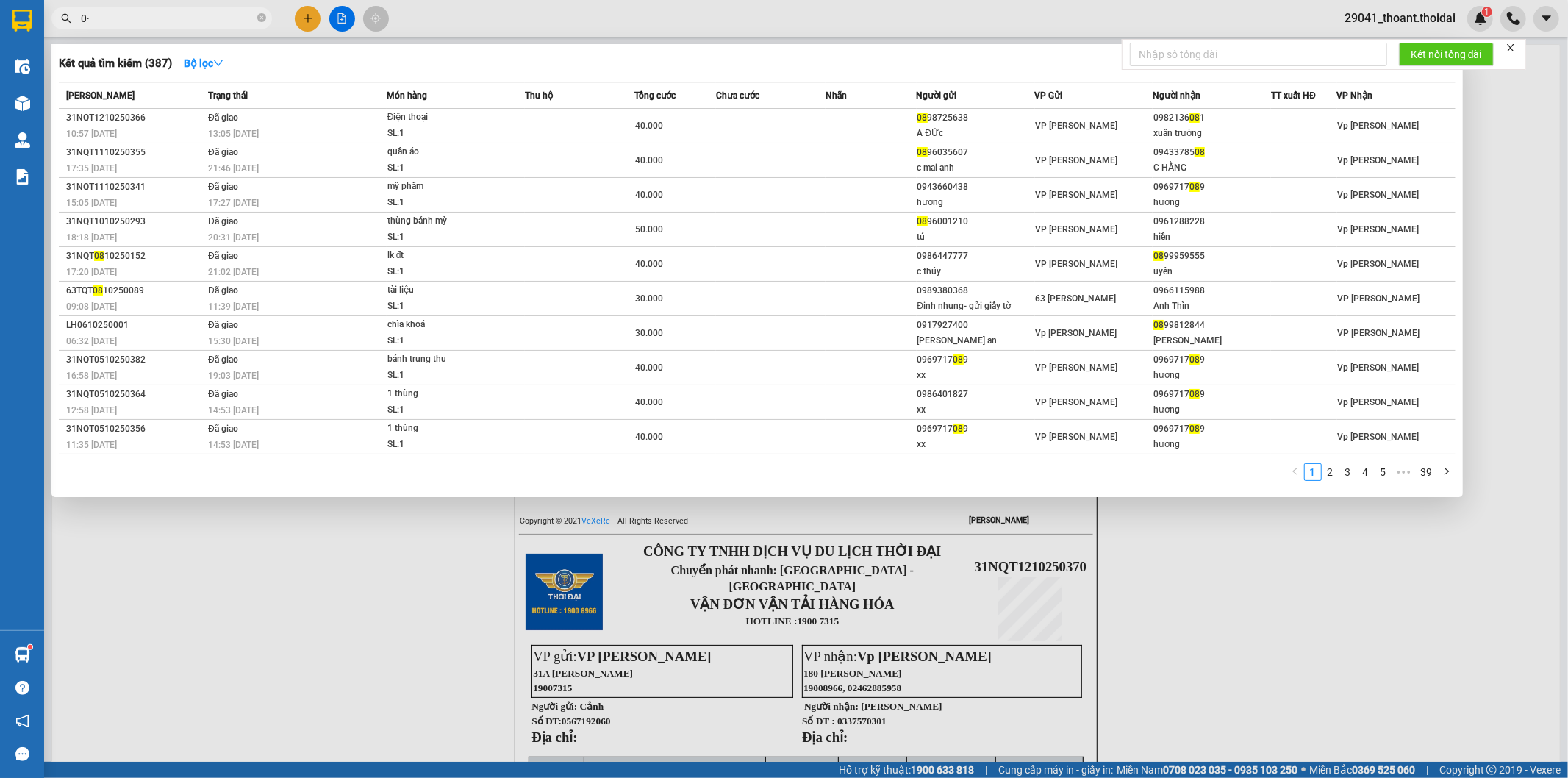
type input "0"
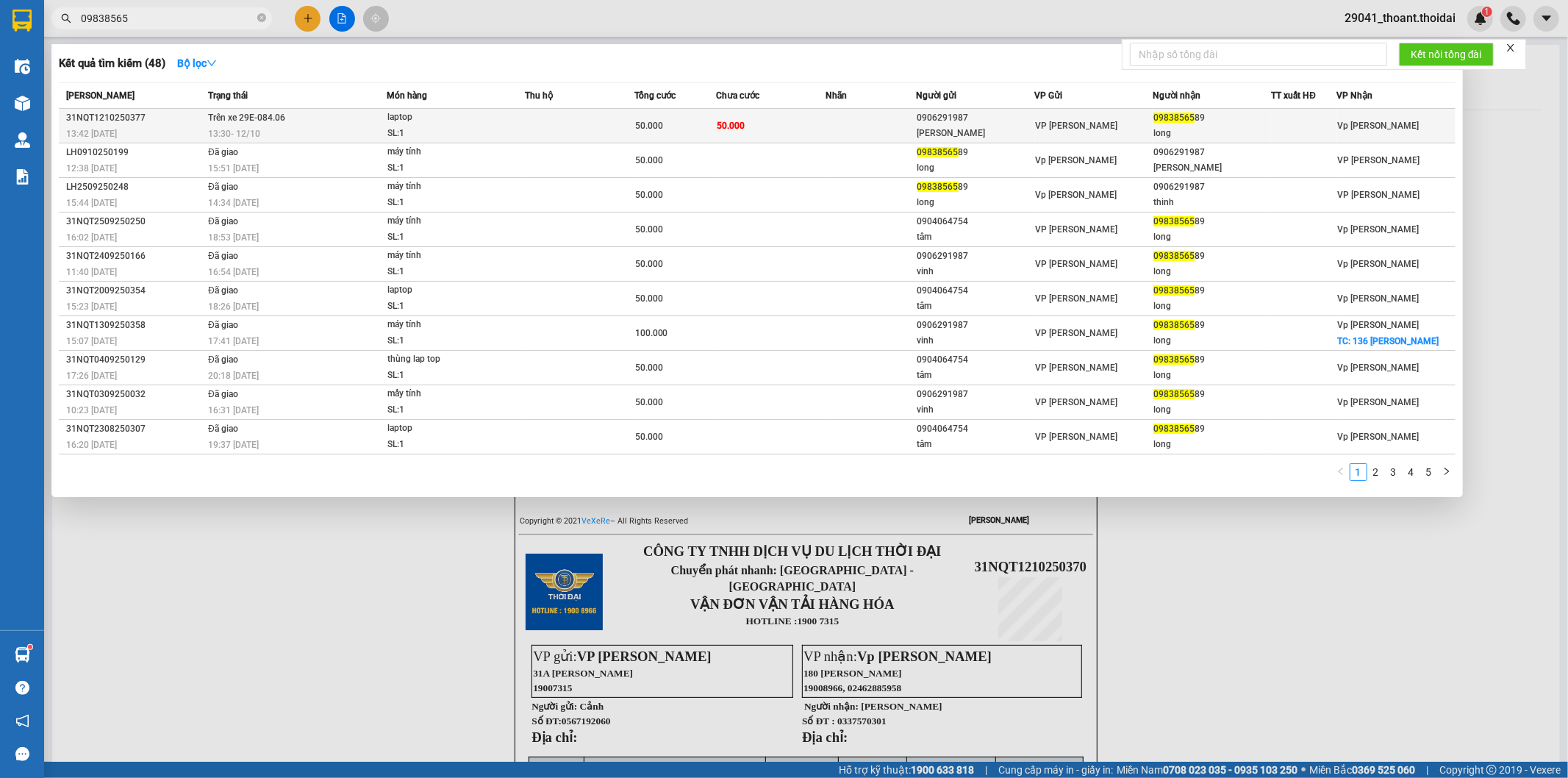
type input "09838565"
click at [822, 122] on td "50.000" at bounding box center [770, 126] width 109 height 34
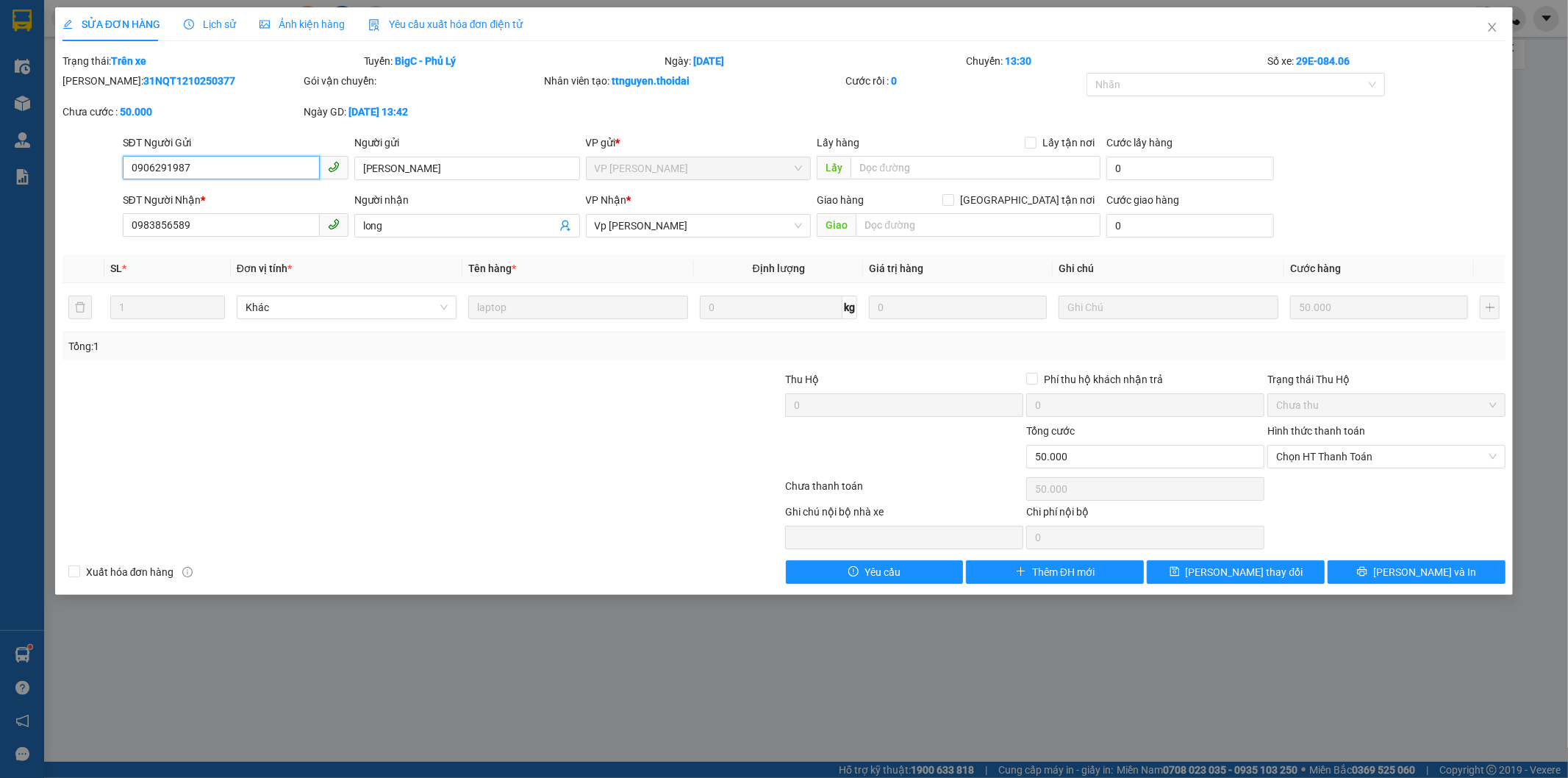
type input "0906291987"
type input "[PERSON_NAME]"
type input "0983856589"
type input "long"
type input "0"
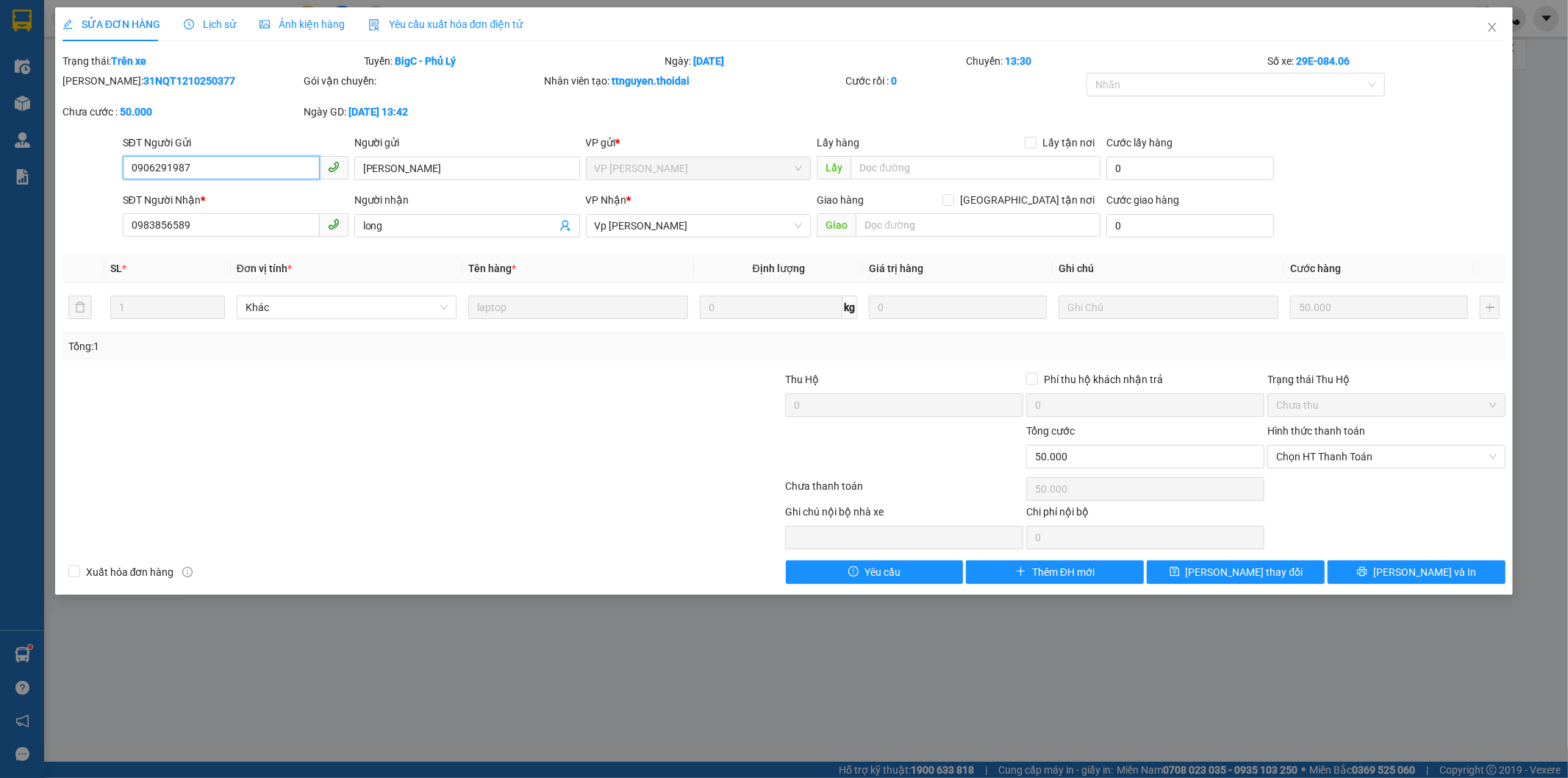
type input "50.000"
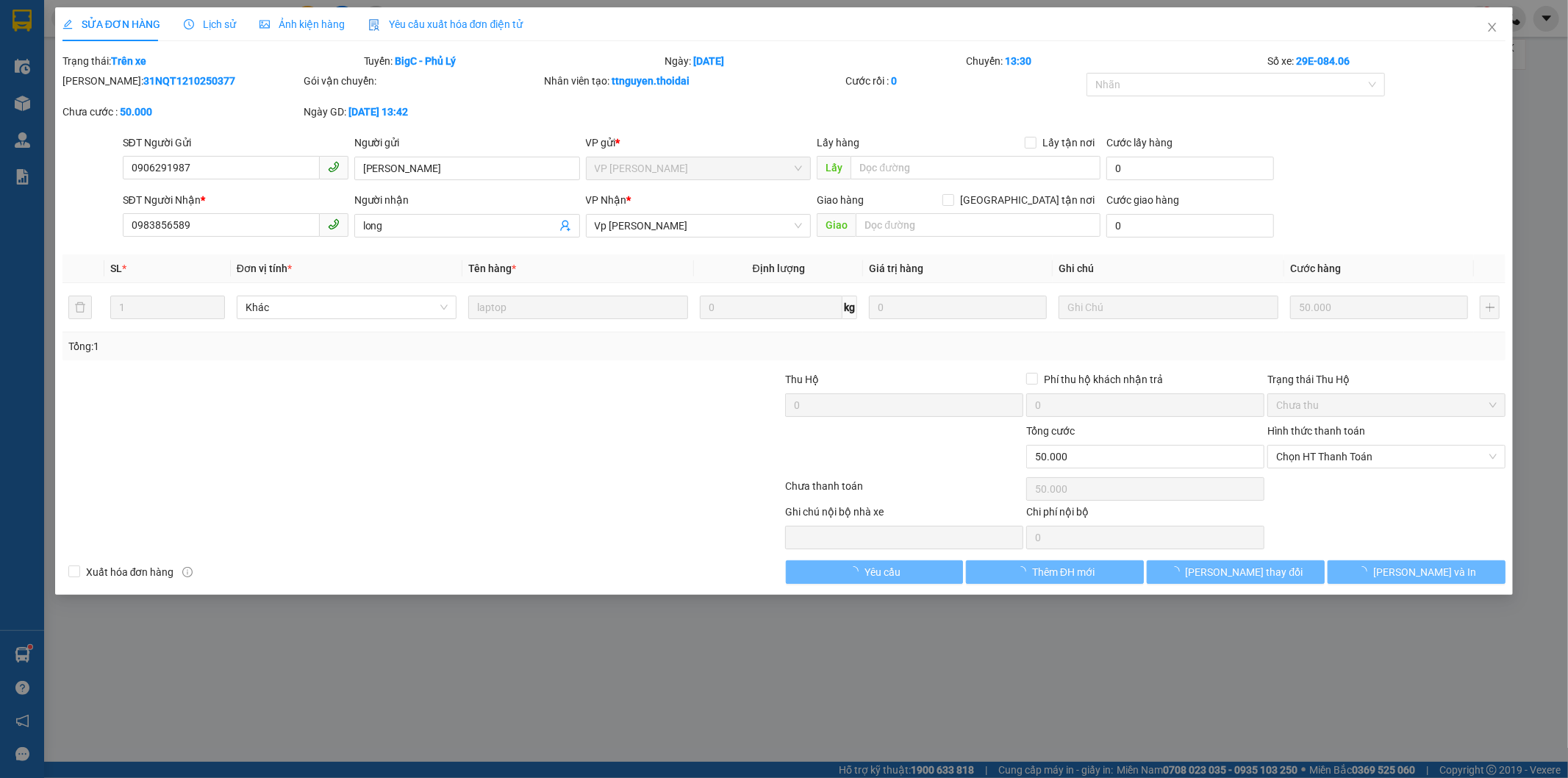
click at [199, 20] on span "Lịch sử" at bounding box center [210, 25] width 52 height 12
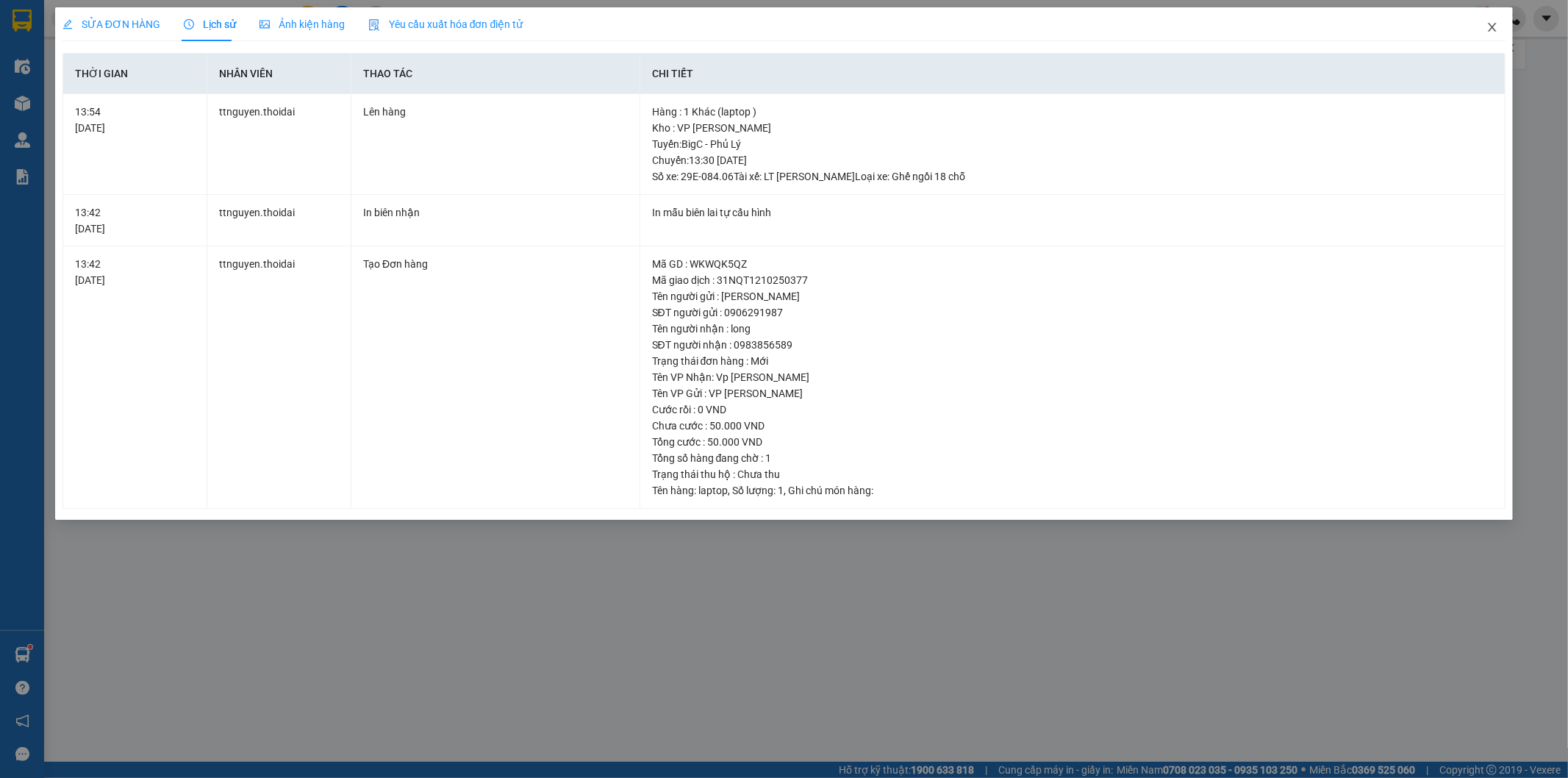
click at [1486, 30] on span "Close" at bounding box center [1492, 28] width 41 height 41
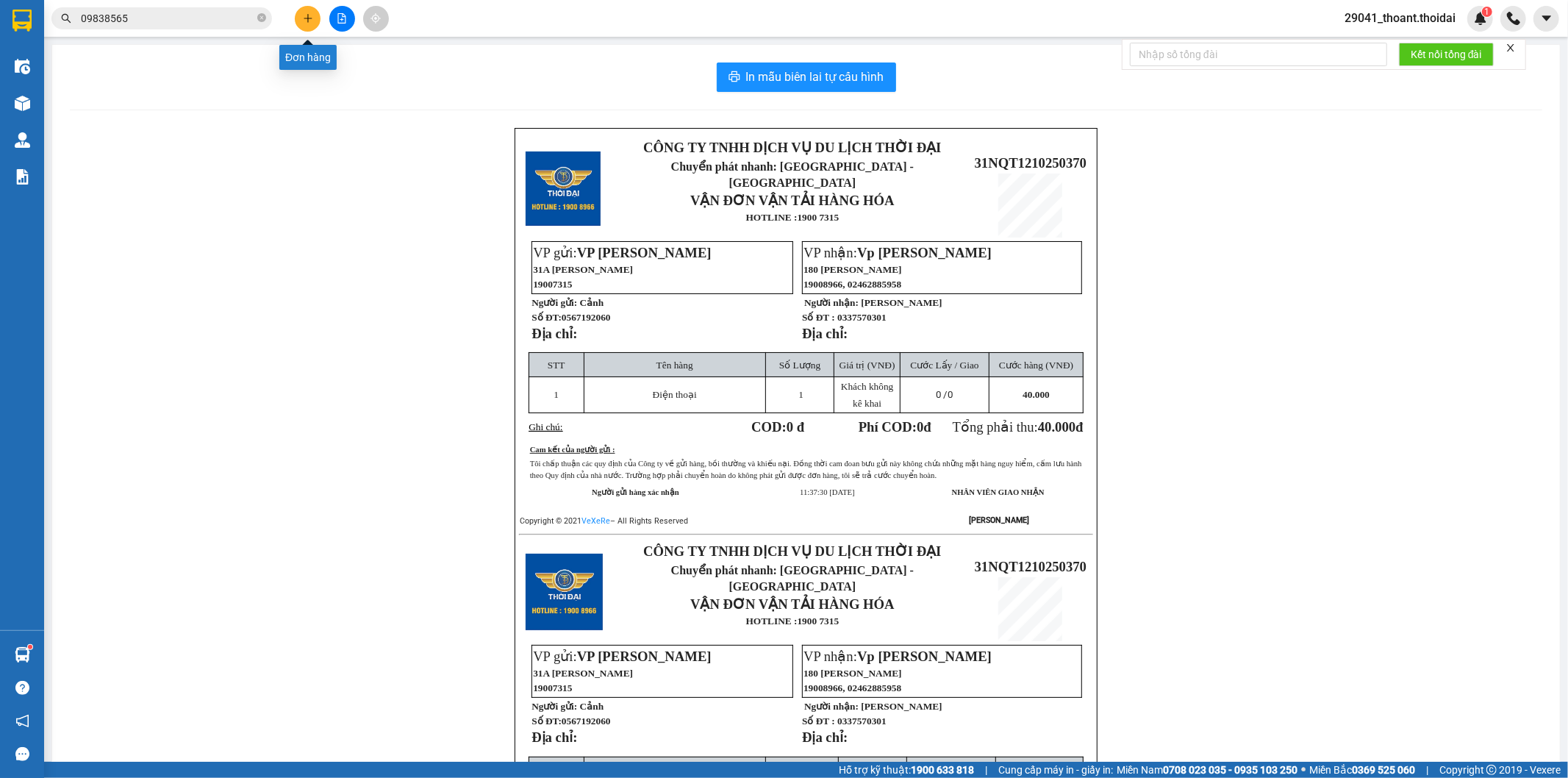
click at [305, 19] on icon "plus" at bounding box center [307, 18] width 8 height 1
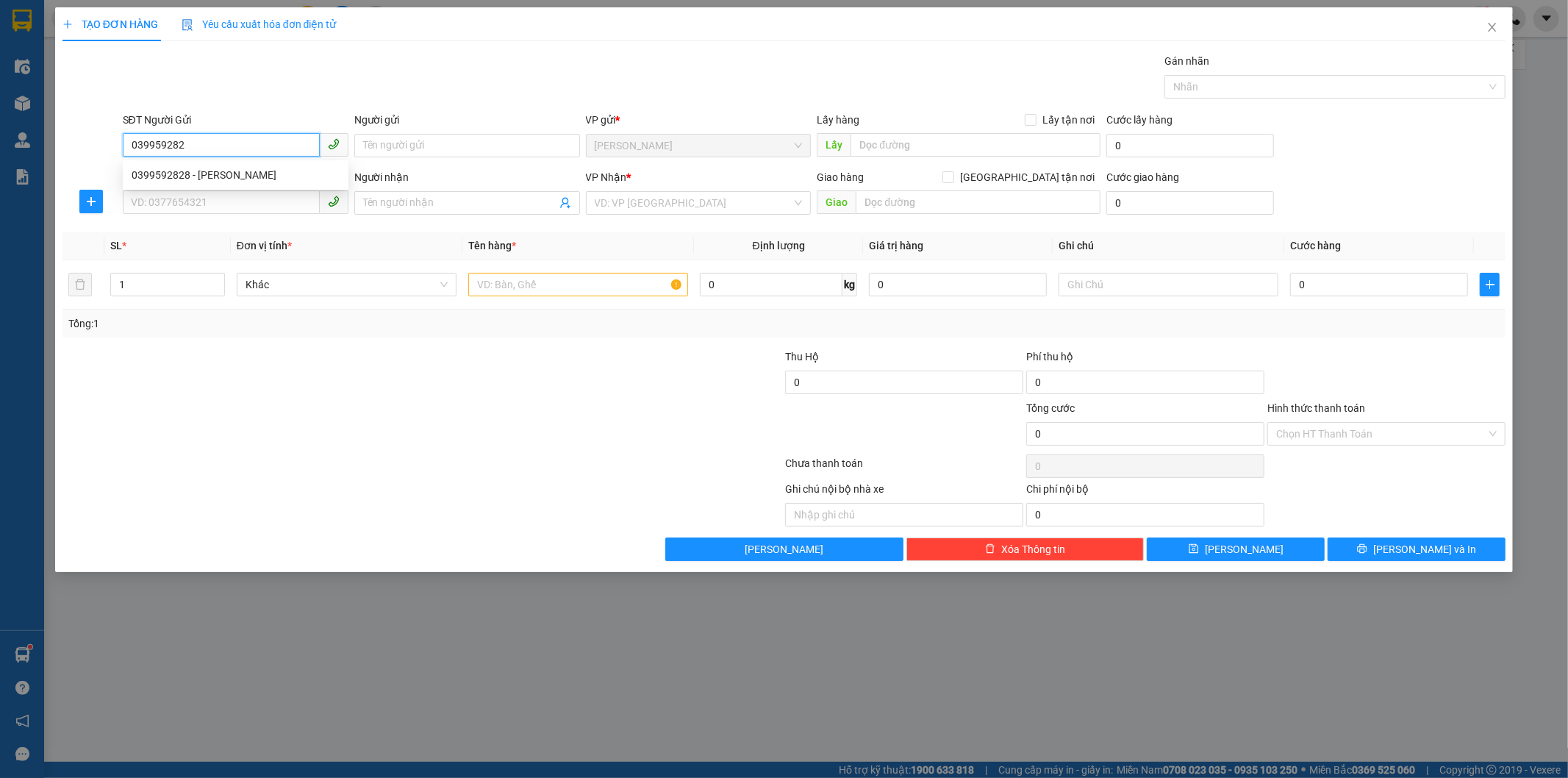
type input "0399592828"
click at [238, 172] on div "0399592828 - [PERSON_NAME]" at bounding box center [236, 175] width 208 height 16
type input "[PERSON_NAME]"
checkbox input "true"
type input "vp vt"
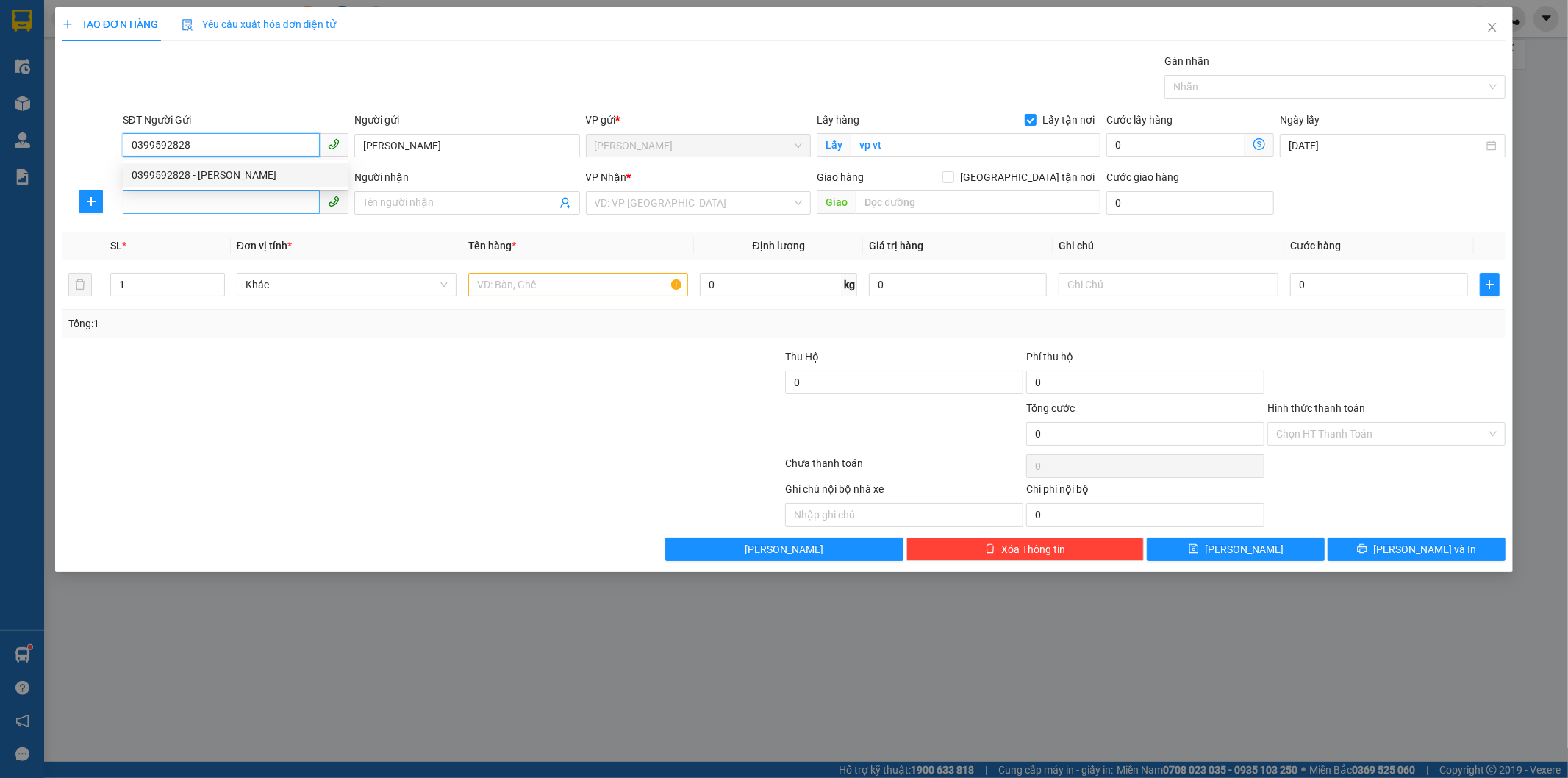
type input "0399592828"
click at [187, 199] on input "SĐT Người Nhận *" at bounding box center [221, 202] width 197 height 24
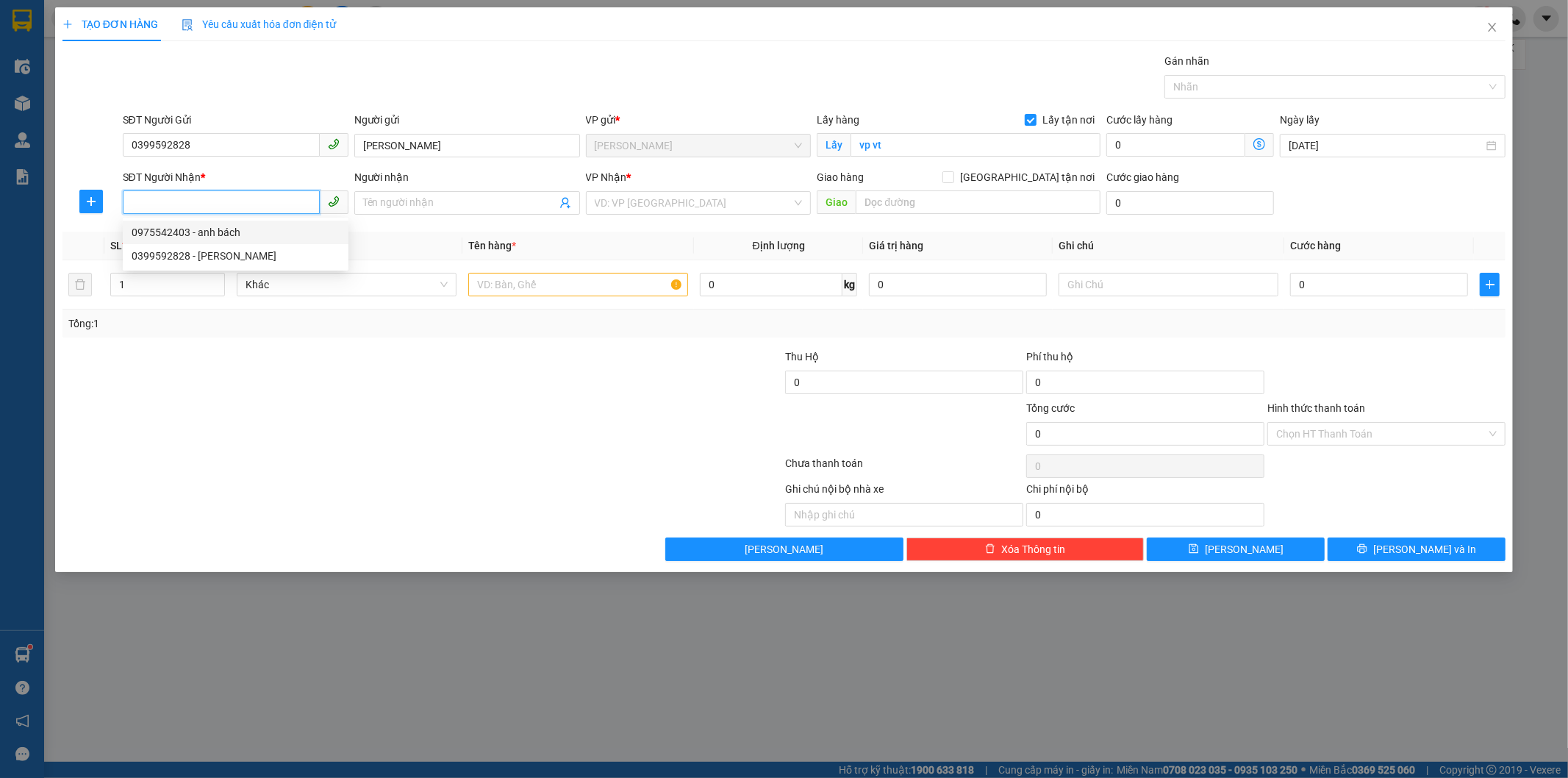
click at [214, 229] on div "0975542403 - anh bách" at bounding box center [236, 233] width 208 height 16
type input "0975542403"
type input "anh bách"
click at [592, 285] on input "text" at bounding box center [578, 285] width 220 height 24
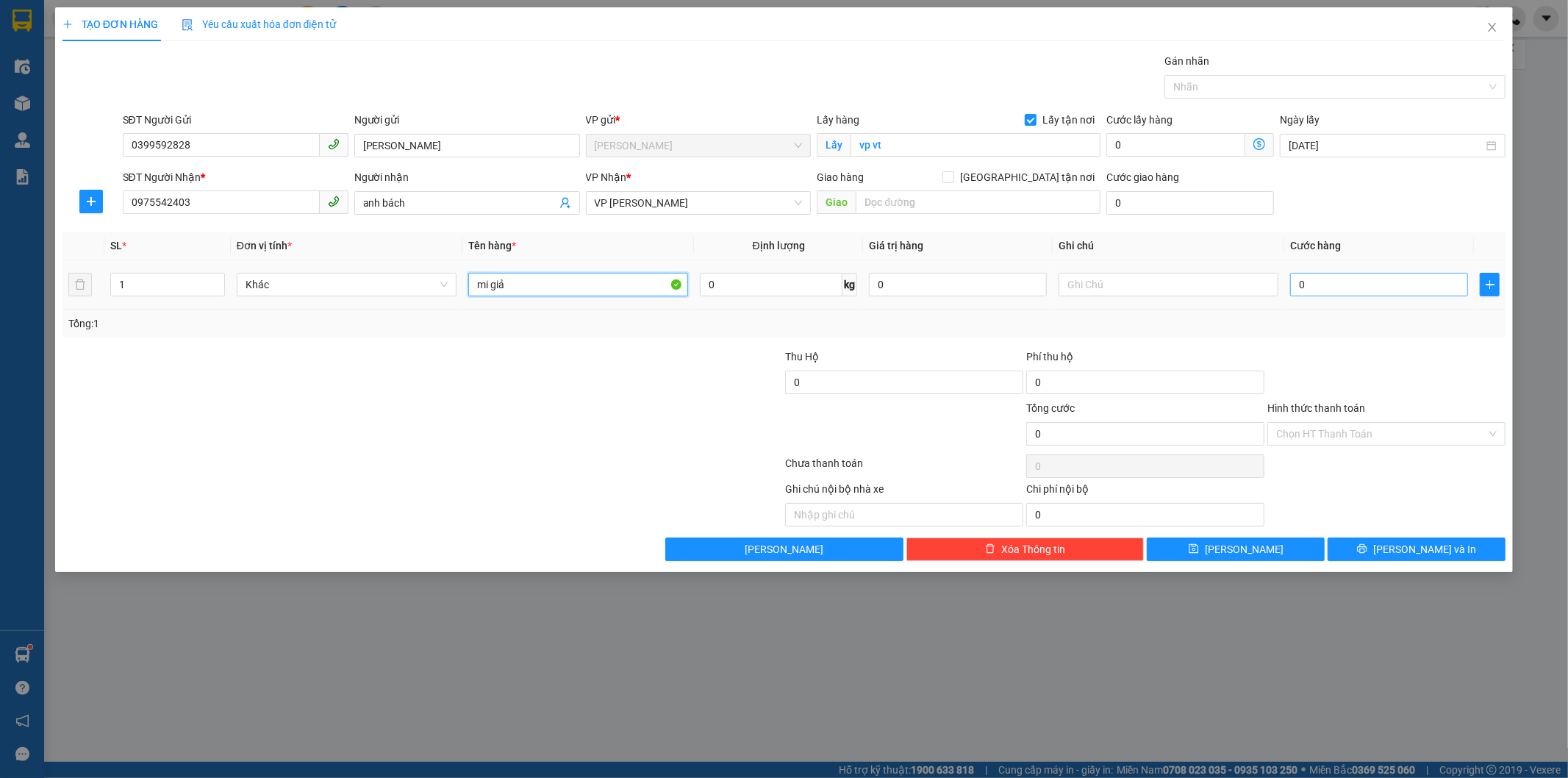
type input "mi giả"
type input "3"
type input "30"
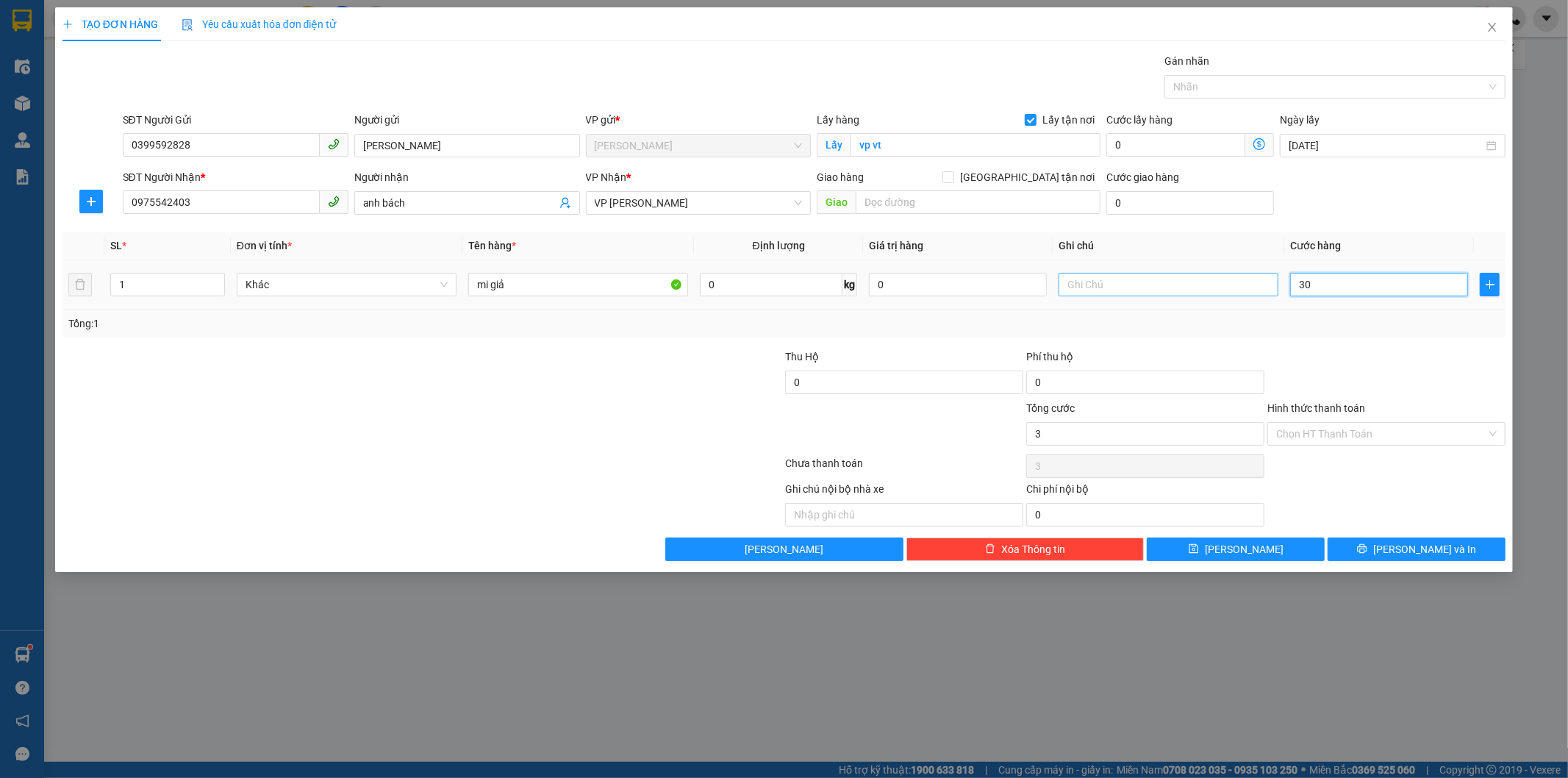
type input "30"
type input "300"
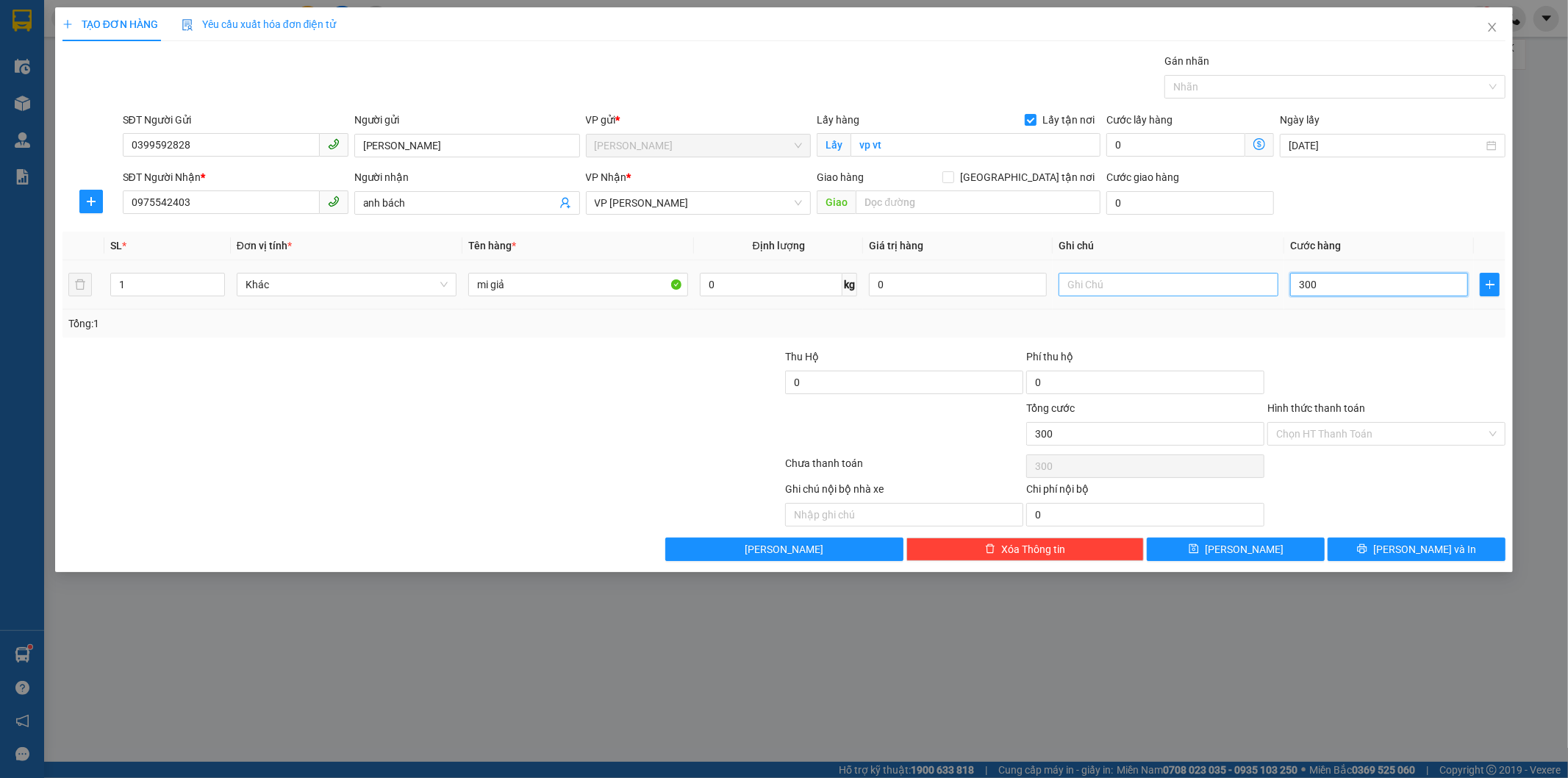
type input "3.000"
type input "30.000"
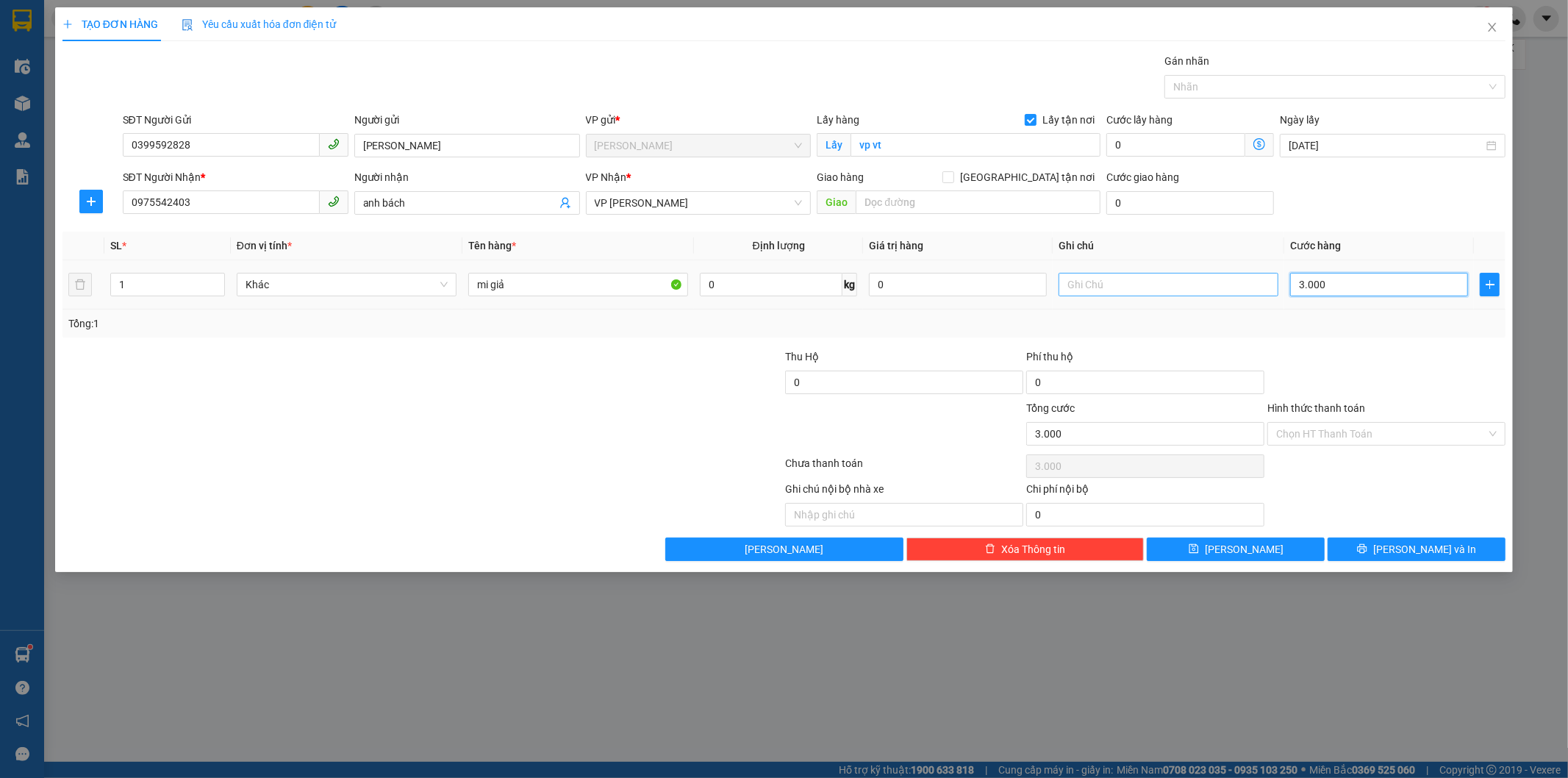
type input "30.000"
click at [1302, 437] on input "Hình thức thanh toán" at bounding box center [1381, 434] width 210 height 22
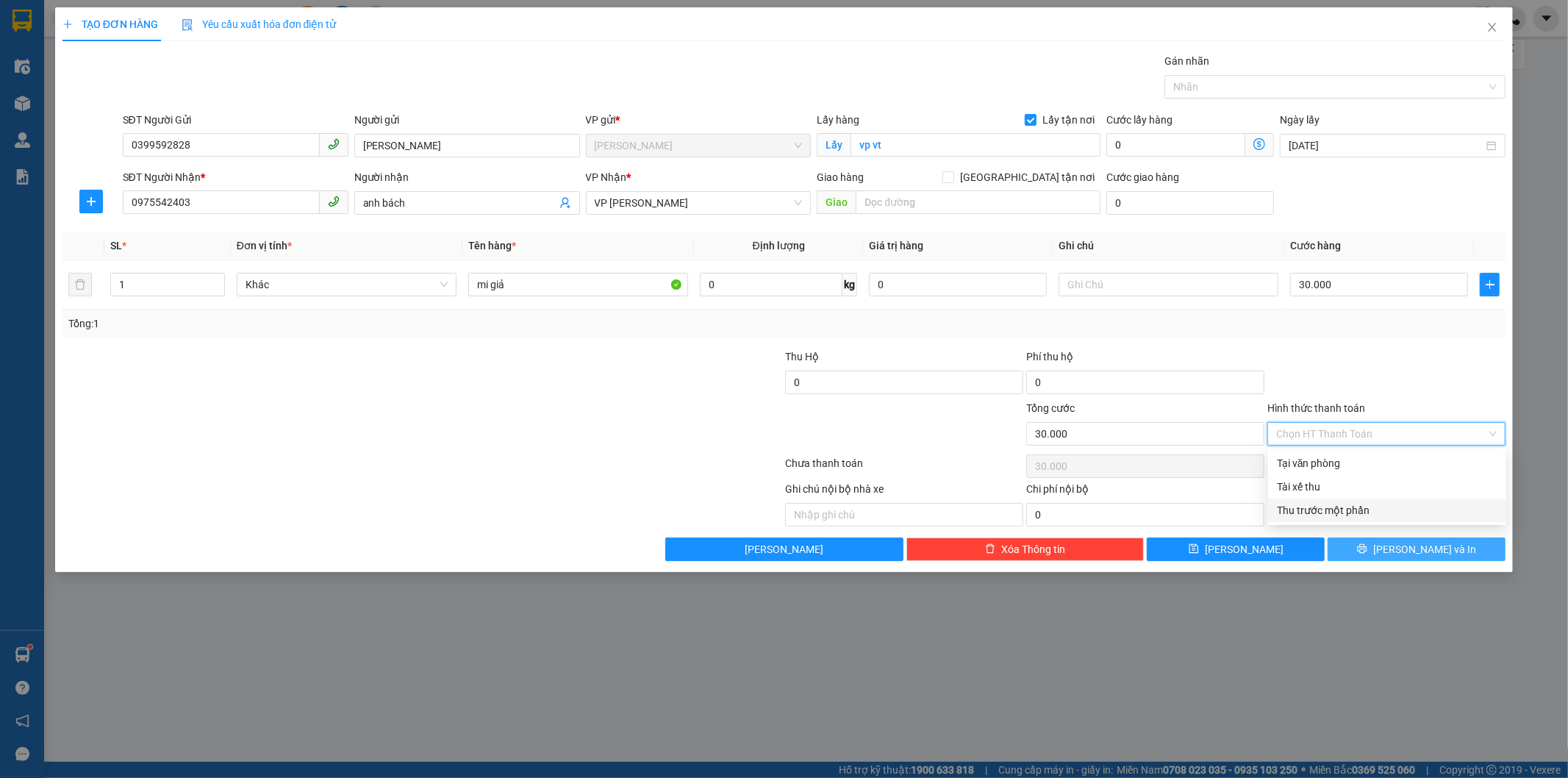
click at [1407, 545] on span "[PERSON_NAME] và In" at bounding box center [1425, 550] width 103 height 16
